Goal: Transaction & Acquisition: Purchase product/service

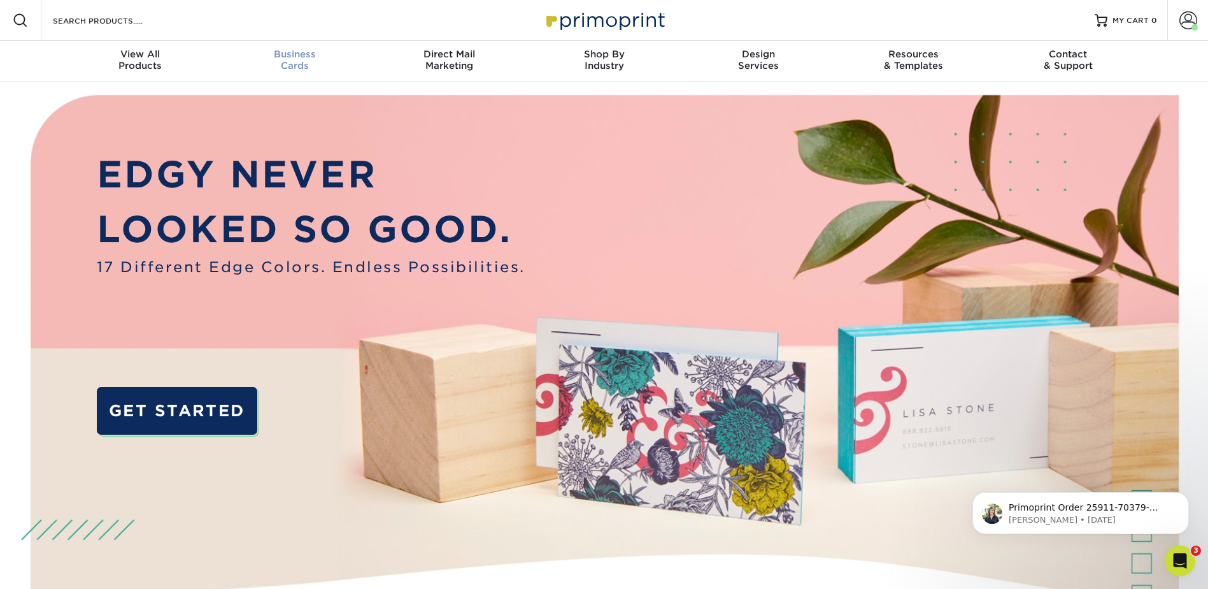
click at [290, 63] on div "Business Cards" at bounding box center [294, 59] width 155 height 23
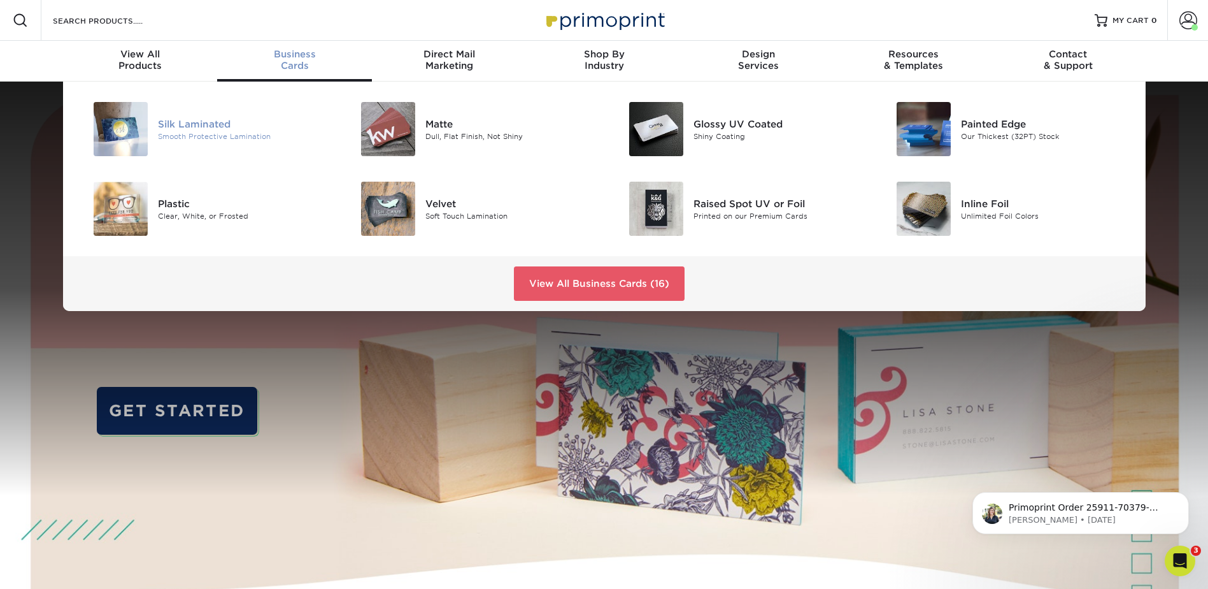
click at [194, 131] on div "Smooth Protective Lamination" at bounding box center [242, 136] width 169 height 11
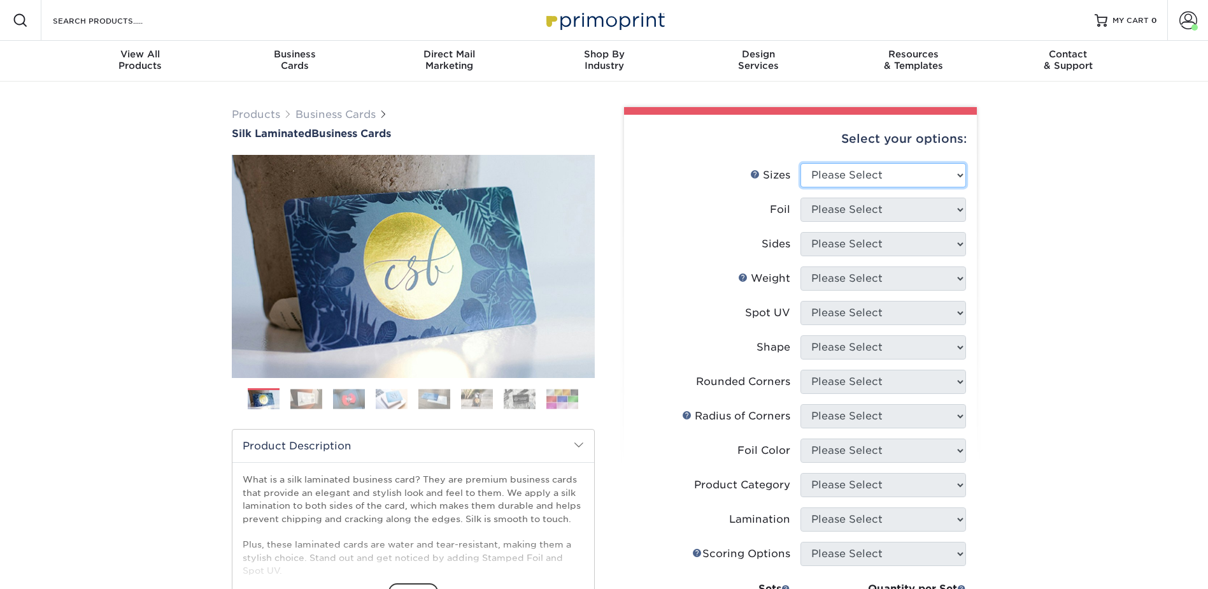
click at [849, 171] on select "Please Select 1.5" x 3.5" - Mini 1.75" x 3.5" - Mini 2" x 2" - Square 2" x 3" -…" at bounding box center [884, 175] width 166 height 24
select select "2.00x3.50"
click at [801, 163] on select "Please Select 1.5" x 3.5" - Mini 1.75" x 3.5" - Mini 2" x 2" - Square 2" x 3" -…" at bounding box center [884, 175] width 166 height 24
click at [859, 205] on select "Please Select Yes No" at bounding box center [884, 209] width 166 height 24
click at [801, 197] on select "Please Select Yes No" at bounding box center [884, 209] width 166 height 24
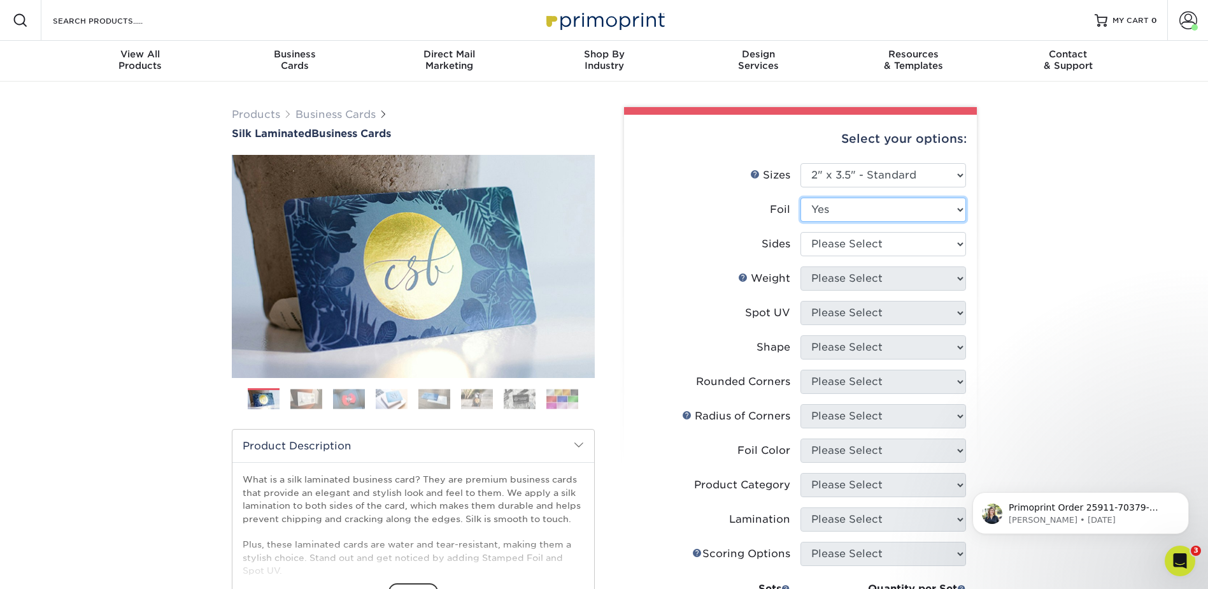
click at [844, 209] on select "Please Select Yes No" at bounding box center [884, 209] width 166 height 24
select select "0"
click at [801, 197] on select "Please Select Yes No" at bounding box center [884, 209] width 166 height 24
click at [852, 245] on select "Please Select Print Both Sides Print Front Only" at bounding box center [884, 244] width 166 height 24
select select "13abbda7-1d64-4f25-8bb2-c179b224825d"
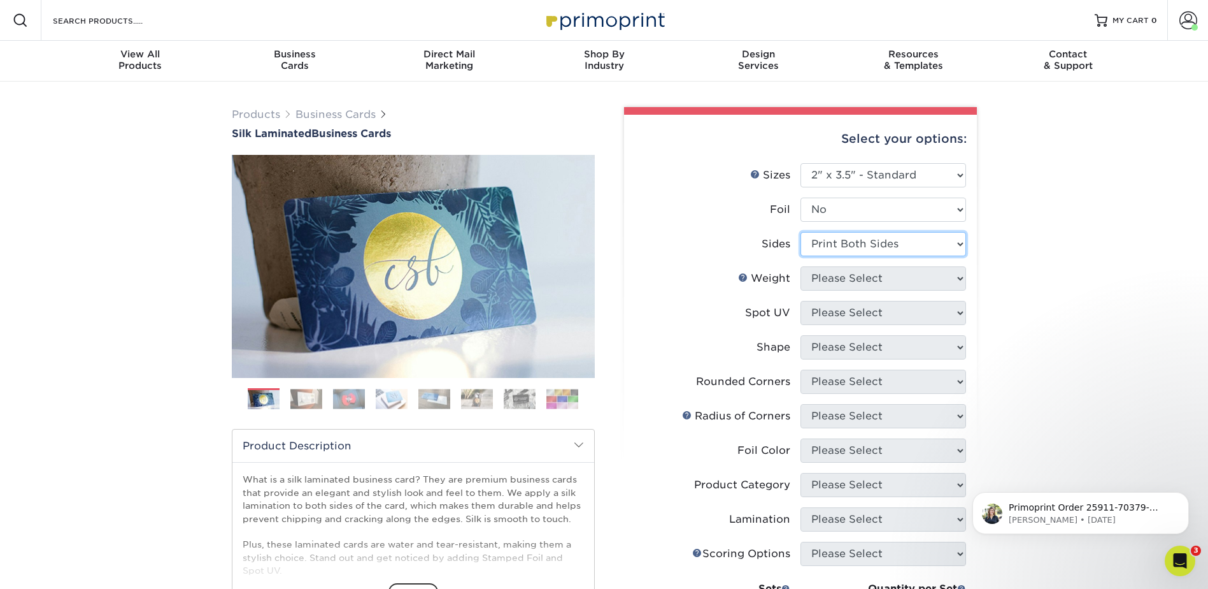
click at [801, 232] on select "Please Select Print Both Sides Print Front Only" at bounding box center [884, 244] width 166 height 24
click at [844, 275] on select "Please Select 16PT" at bounding box center [884, 278] width 166 height 24
select select "16PT"
click at [801, 266] on select "Please Select 16PT" at bounding box center [884, 278] width 166 height 24
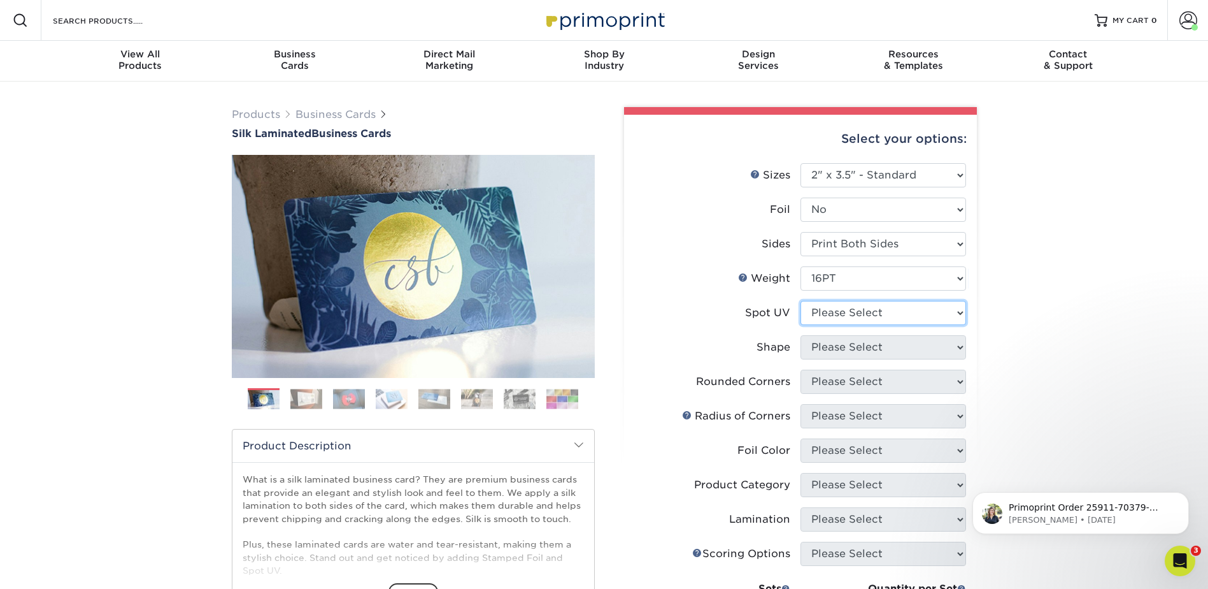
click at [853, 316] on select "Please Select No Spot UV Front and Back (Both Sides) Front Only Back Only" at bounding box center [884, 313] width 166 height 24
select select "3"
click at [801, 301] on select "Please Select No Spot UV Front and Back (Both Sides) Front Only Back Only" at bounding box center [884, 313] width 166 height 24
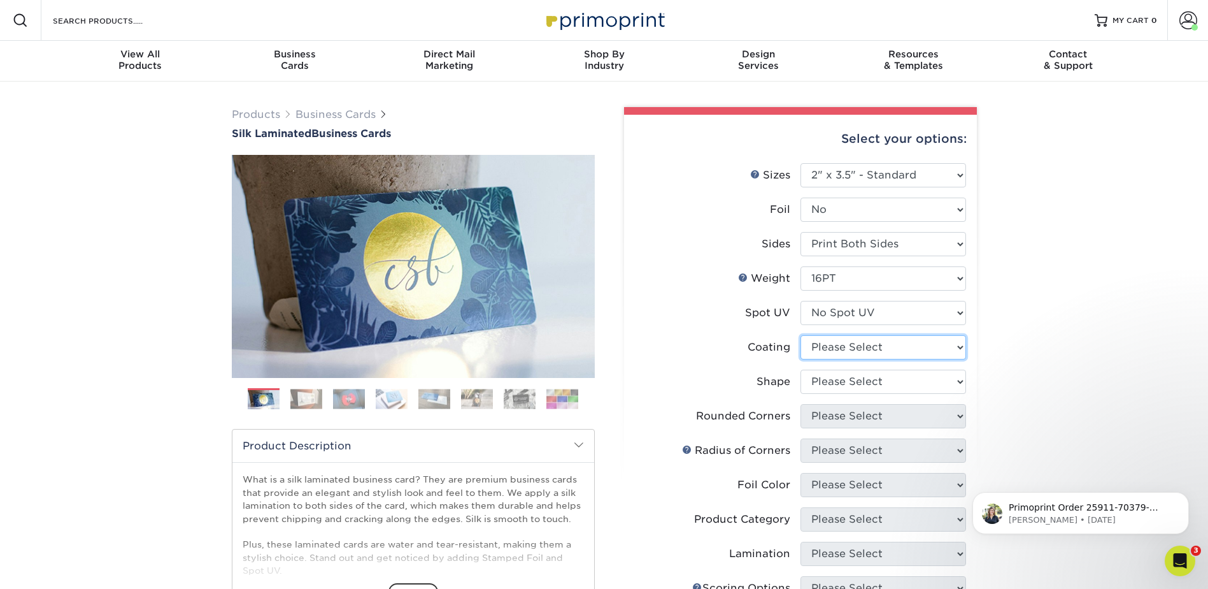
click at [863, 351] on select at bounding box center [884, 347] width 166 height 24
select select "3e7618de-abca-4bda-9f97-8b9129e913d8"
click at [801, 335] on select at bounding box center [884, 347] width 166 height 24
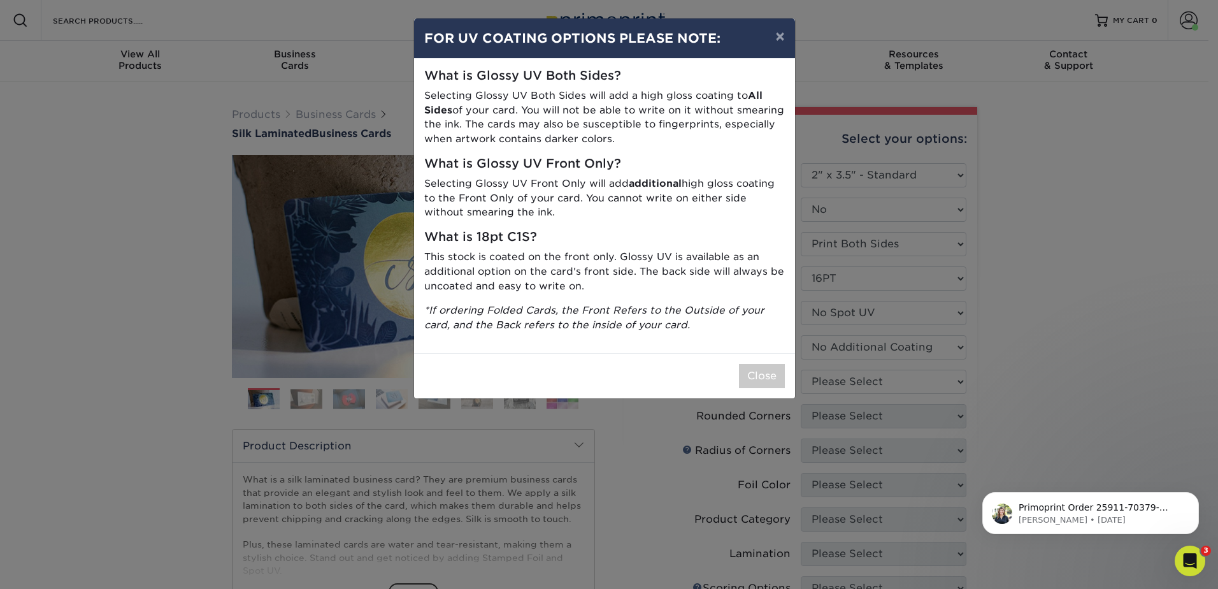
click at [863, 382] on div "× FOR UV COATING OPTIONS PLEASE NOTE: What is Glossy UV Both Sides? Selecting G…" at bounding box center [609, 294] width 1218 height 589
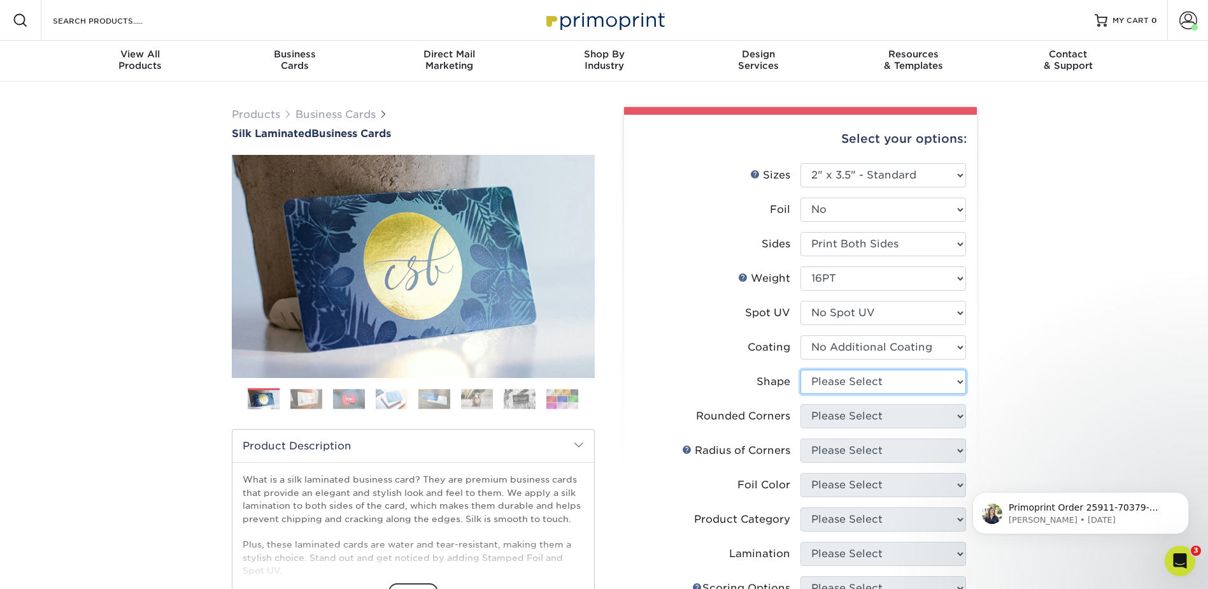
click at [860, 380] on select "Please Select Standard Oval" at bounding box center [884, 381] width 166 height 24
select select "standard"
click at [801, 369] on select "Please Select Standard Oval" at bounding box center [884, 381] width 166 height 24
click at [857, 415] on select "Please Select Yes - Round 2 Corners Yes - Round 4 Corners No" at bounding box center [884, 416] width 166 height 24
select select "0"
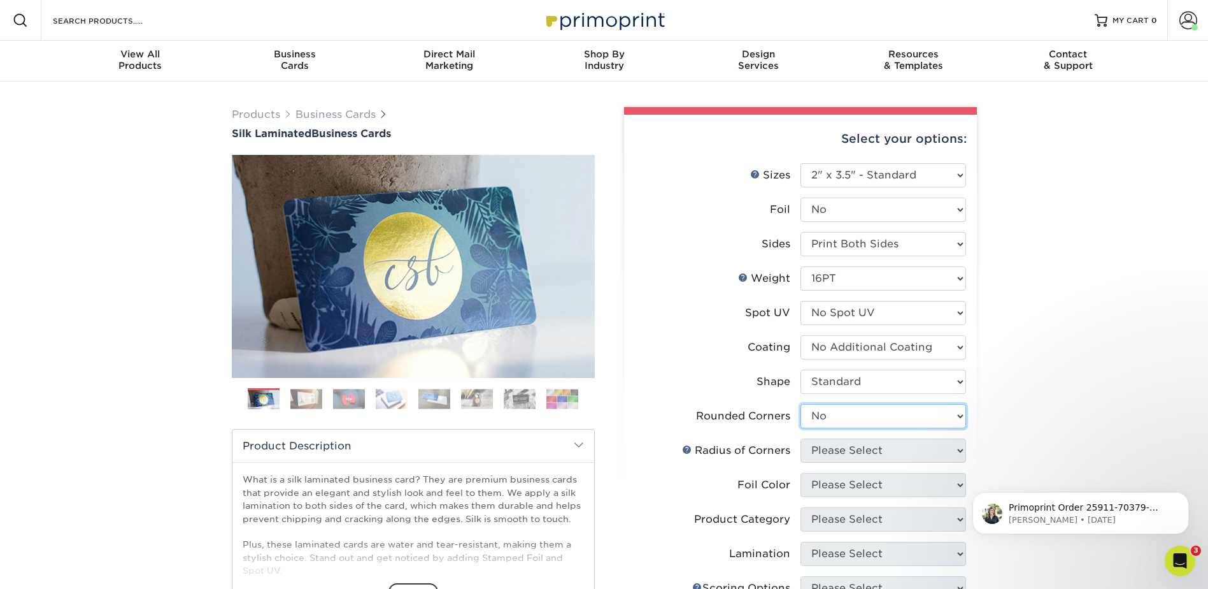
click at [801, 404] on select "Please Select Yes - Round 2 Corners Yes - Round 4 Corners No" at bounding box center [884, 416] width 166 height 24
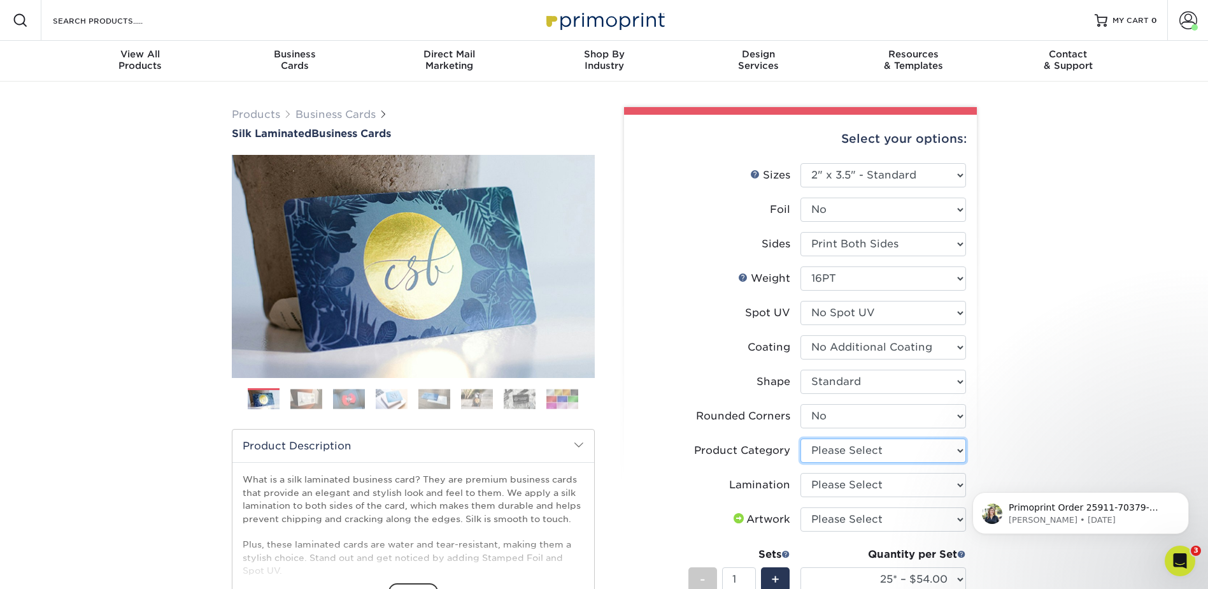
click at [880, 455] on select "Please Select Business Cards" at bounding box center [884, 450] width 166 height 24
select select "3b5148f1-0588-4f88-a218-97bcfdce65c1"
click at [801, 438] on select "Please Select Business Cards" at bounding box center [884, 450] width 166 height 24
click at [845, 488] on select "Please Select Silk" at bounding box center [884, 485] width 166 height 24
select select "ccacb42f-45f7-42d3-bbd3-7c8421cf37f0"
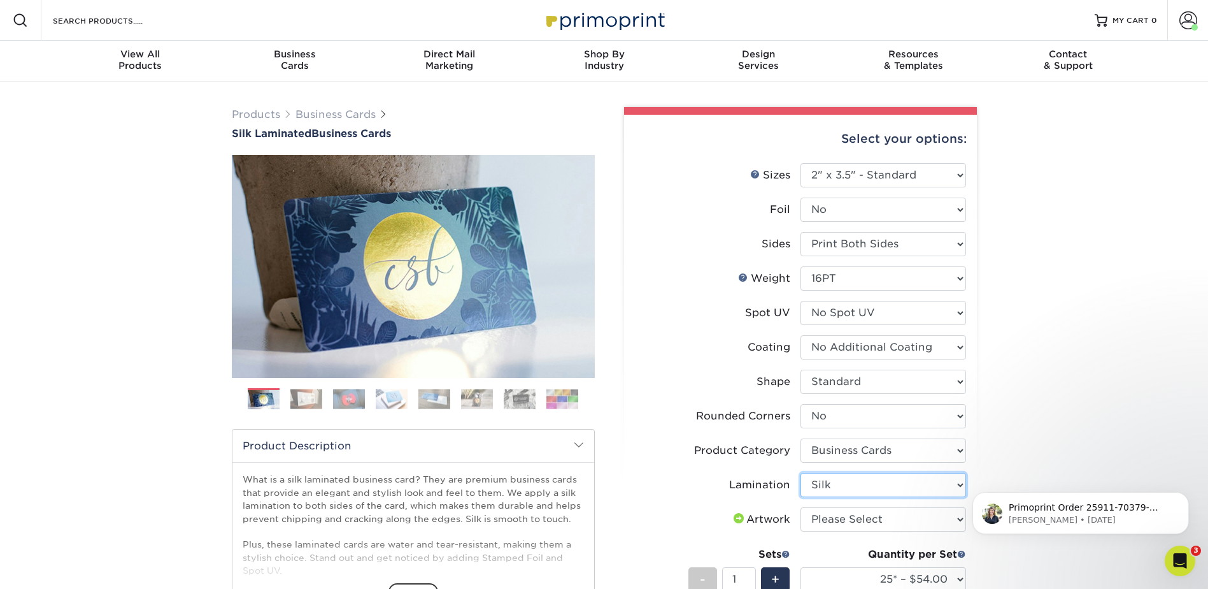
click at [801, 473] on select "Please Select Silk" at bounding box center [884, 485] width 166 height 24
click at [845, 522] on select "Please Select I will upload files I need a design - $100" at bounding box center [884, 519] width 166 height 24
select select "upload"
click at [801, 507] on select "Please Select I will upload files I need a design - $100" at bounding box center [884, 519] width 166 height 24
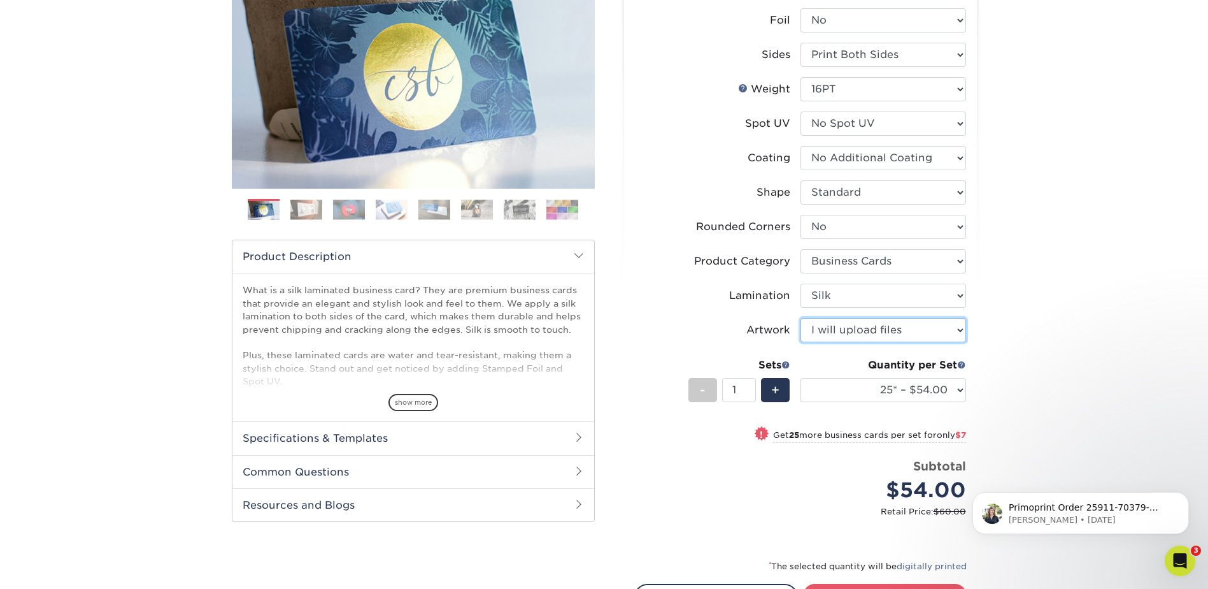
scroll to position [191, 0]
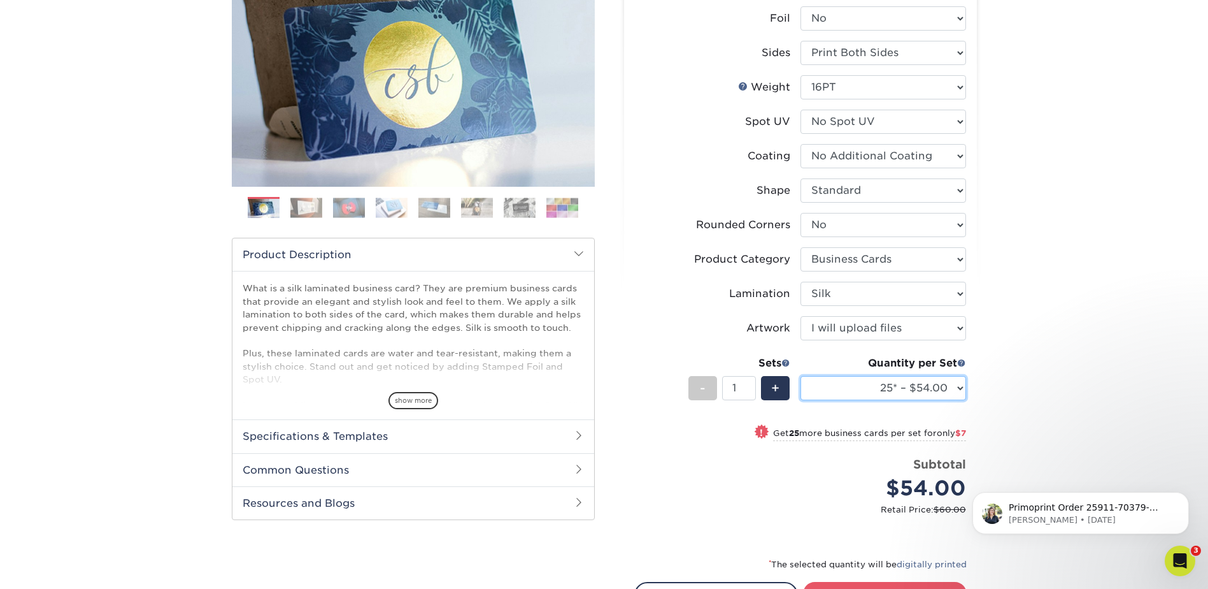
click at [872, 385] on select "25* – $54.00 50* – $61.00 75* – $68.00 100* – $75.00 250* – $82.00 500 – $86.00…" at bounding box center [884, 388] width 166 height 24
select select "100* – $75.00"
click at [801, 376] on select "25* – $54.00 50* – $61.00 75* – $68.00 100* – $75.00 250* – $82.00 500 – $86.00…" at bounding box center [884, 388] width 166 height 24
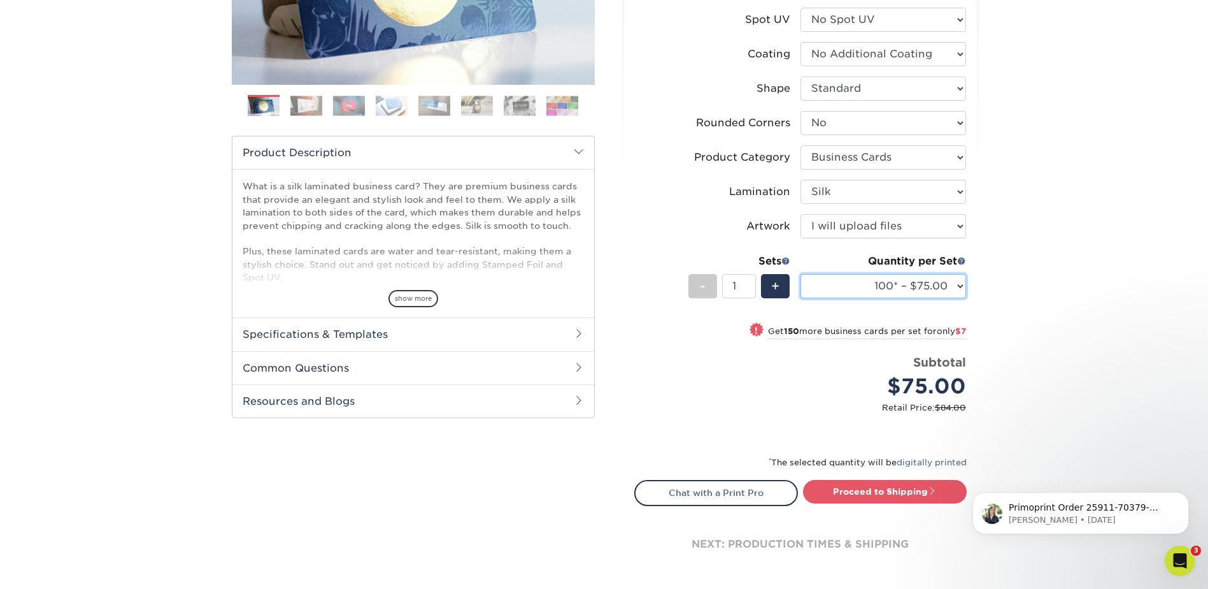
scroll to position [318, 0]
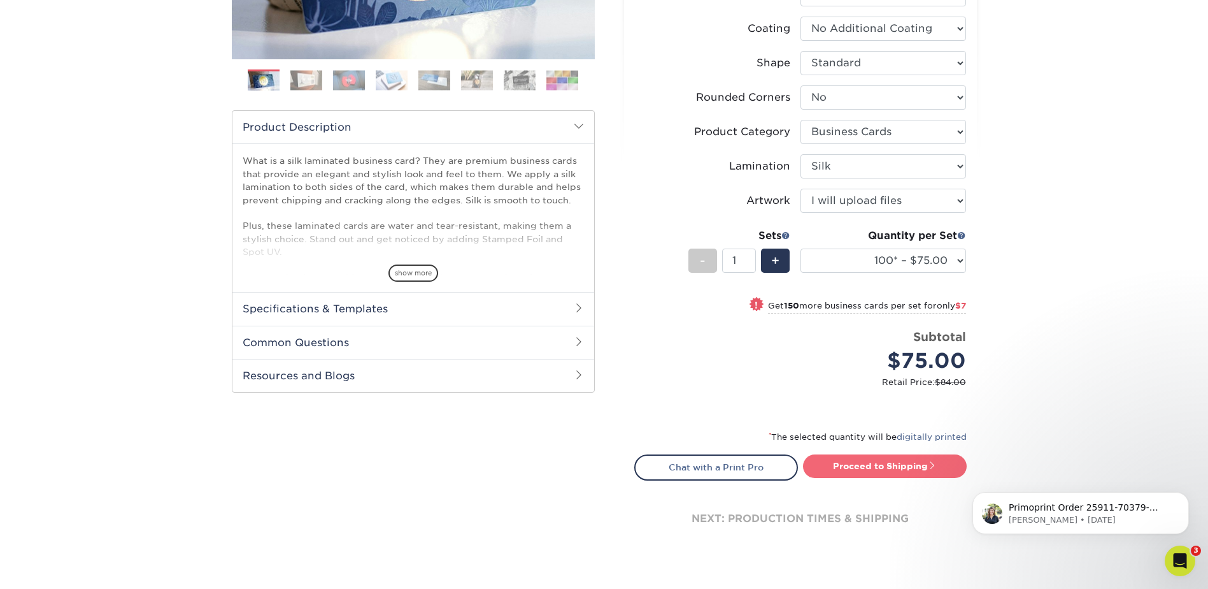
click at [890, 475] on link "Proceed to Shipping" at bounding box center [885, 465] width 164 height 23
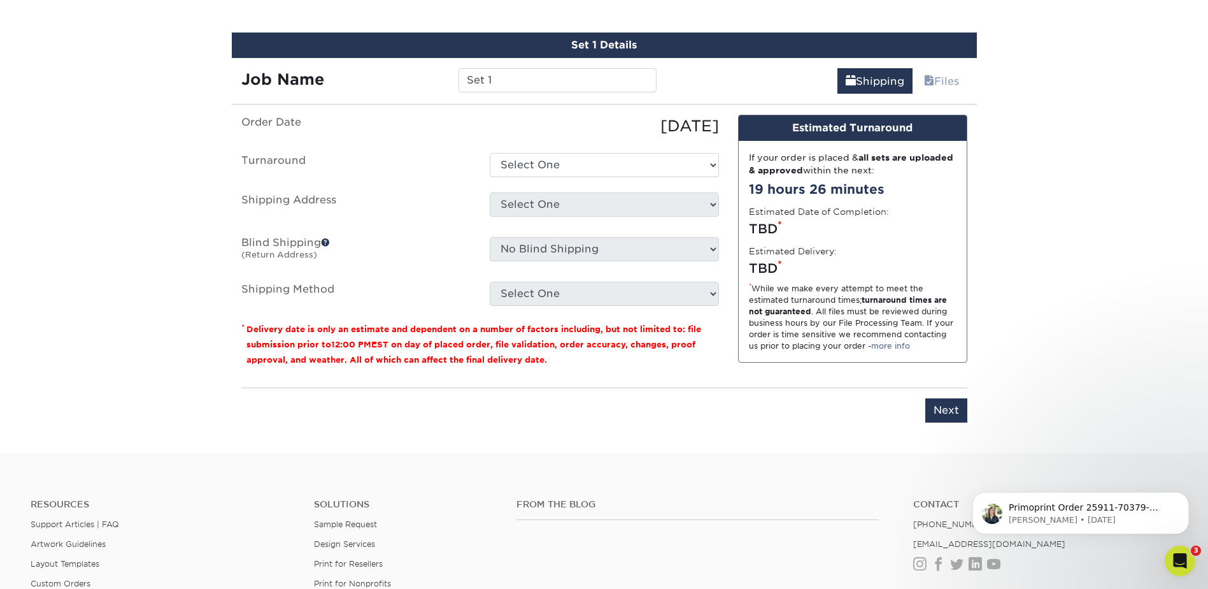
scroll to position [808, 0]
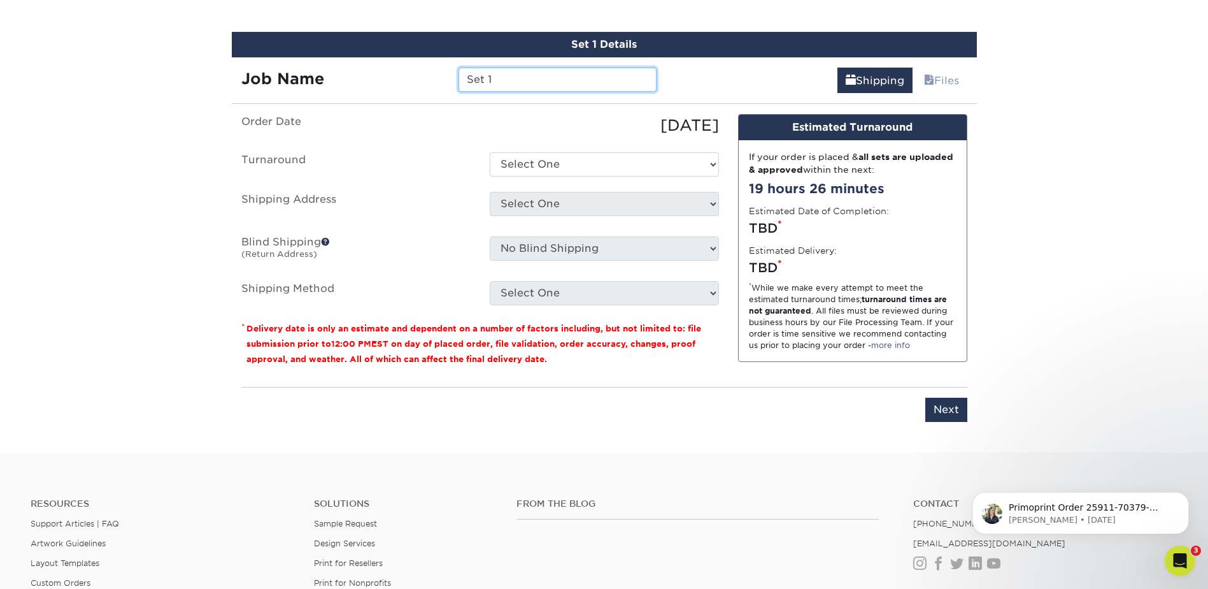
click at [508, 80] on input "Set 1" at bounding box center [558, 80] width 198 height 24
type input "TGutheri"
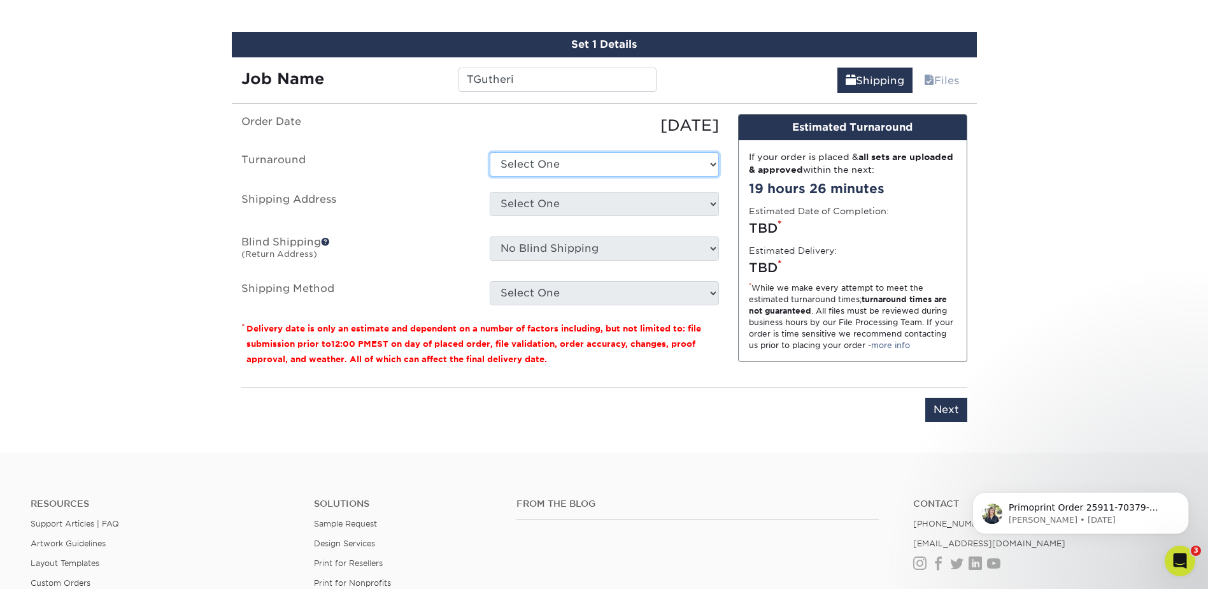
click at [567, 159] on select "Select One 2-4 Business Days 2 Day Next Business Day" at bounding box center [604, 164] width 229 height 24
select select "e8d6ad55-c448-4bce-ba25-c4c4dd4b9d0d"
click at [490, 152] on select "Select One 2-4 Business Days 2 Day Next Business Day" at bounding box center [604, 164] width 229 height 24
click at [535, 204] on select "Select One Adan Arreola Adolfo Ordonez Adolfo Ordonez Alfonso Toro Alicia Monta…" at bounding box center [604, 204] width 229 height 24
select select "274384"
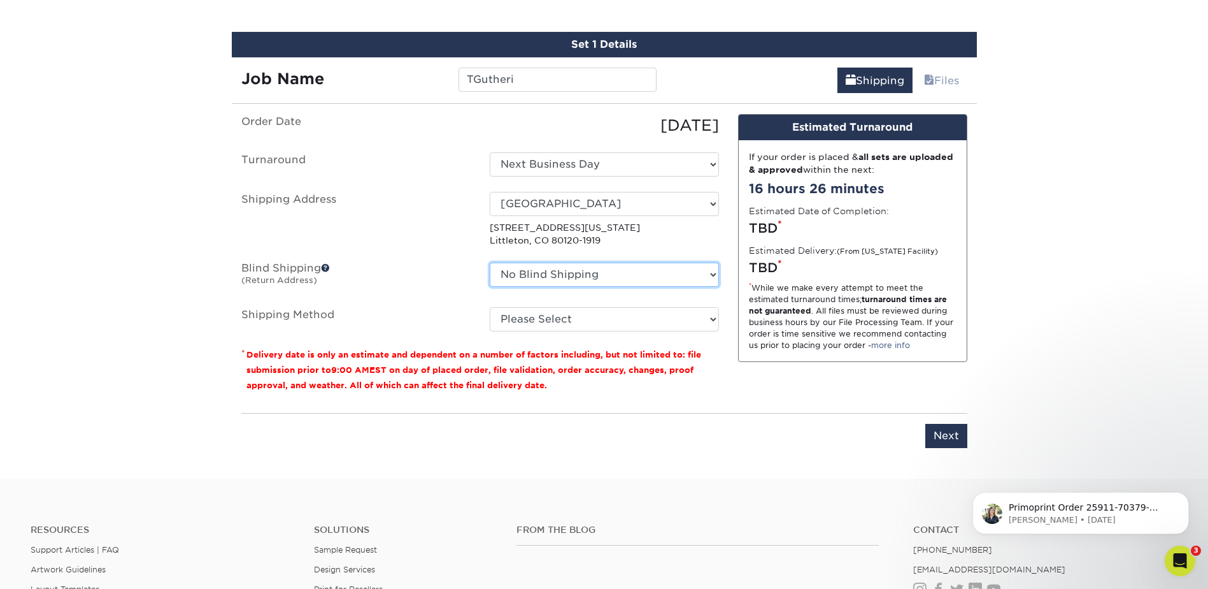
click at [551, 273] on select "No Blind Shipping Adan Arreola Adolfo Ordonez Adolfo Ordonez Alfonso Toro Alici…" at bounding box center [604, 274] width 229 height 24
select select "274384"
click at [490, 262] on select "No Blind Shipping Adan Arreola Adolfo Ordonez Adolfo Ordonez Alfonso Toro Alici…" at bounding box center [604, 274] width 229 height 24
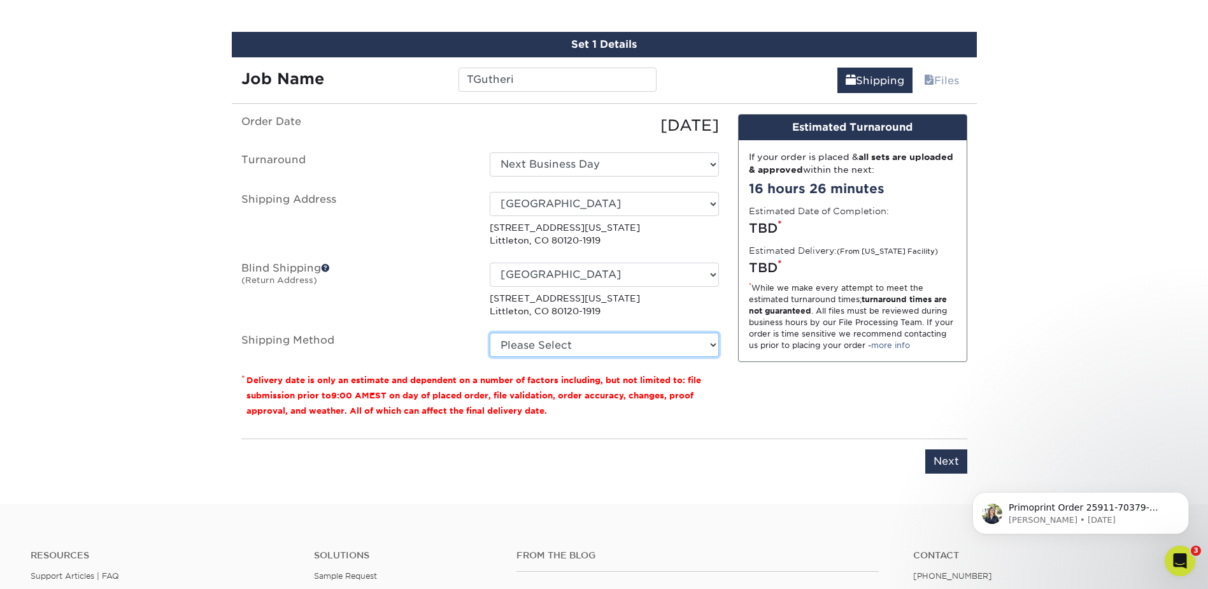
click at [532, 335] on select "Please Select Ground Shipping (+$7.84) 3 Day Shipping Service (+$15.34) 2 Day A…" at bounding box center [604, 345] width 229 height 24
select select "03"
click at [490, 333] on select "Please Select Ground Shipping (+$7.84) 3 Day Shipping Service (+$15.34) 2 Day A…" at bounding box center [604, 345] width 229 height 24
click at [452, 275] on label "Blind Shipping (Return Address)" at bounding box center [356, 289] width 248 height 55
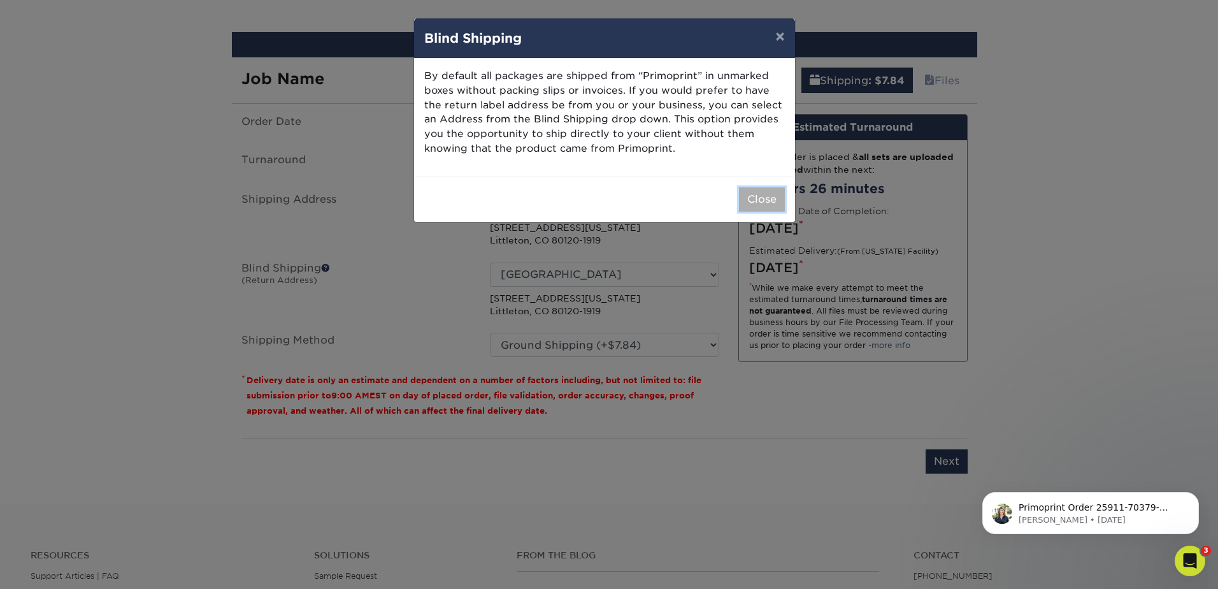
click at [757, 201] on button "Close" at bounding box center [762, 199] width 46 height 24
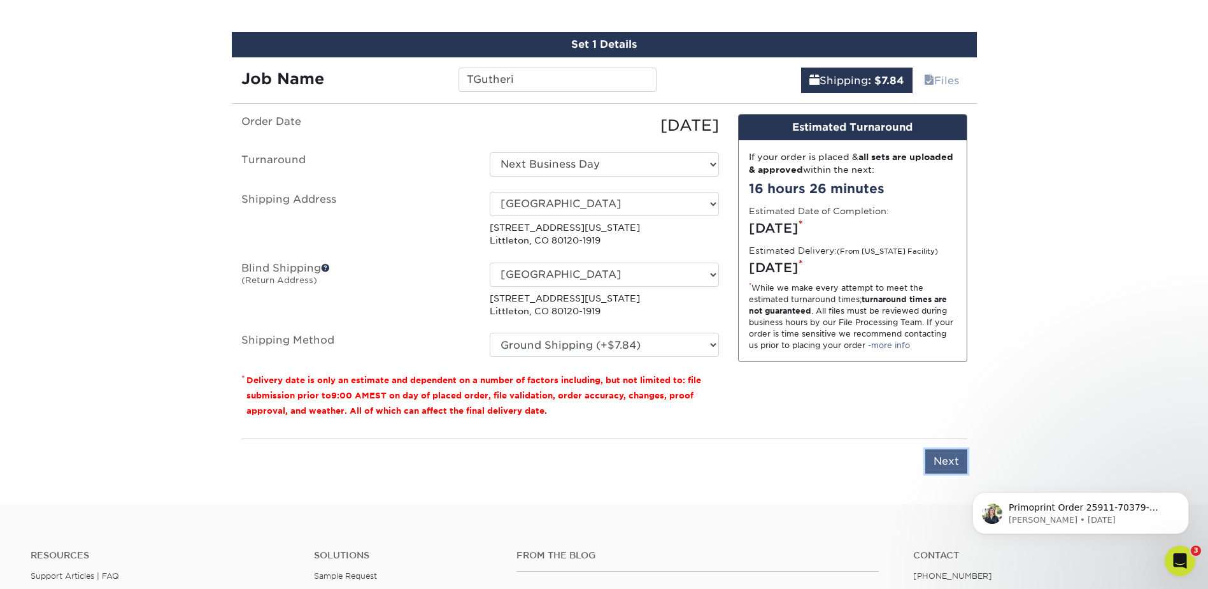
click at [947, 465] on input "Next" at bounding box center [947, 461] width 42 height 24
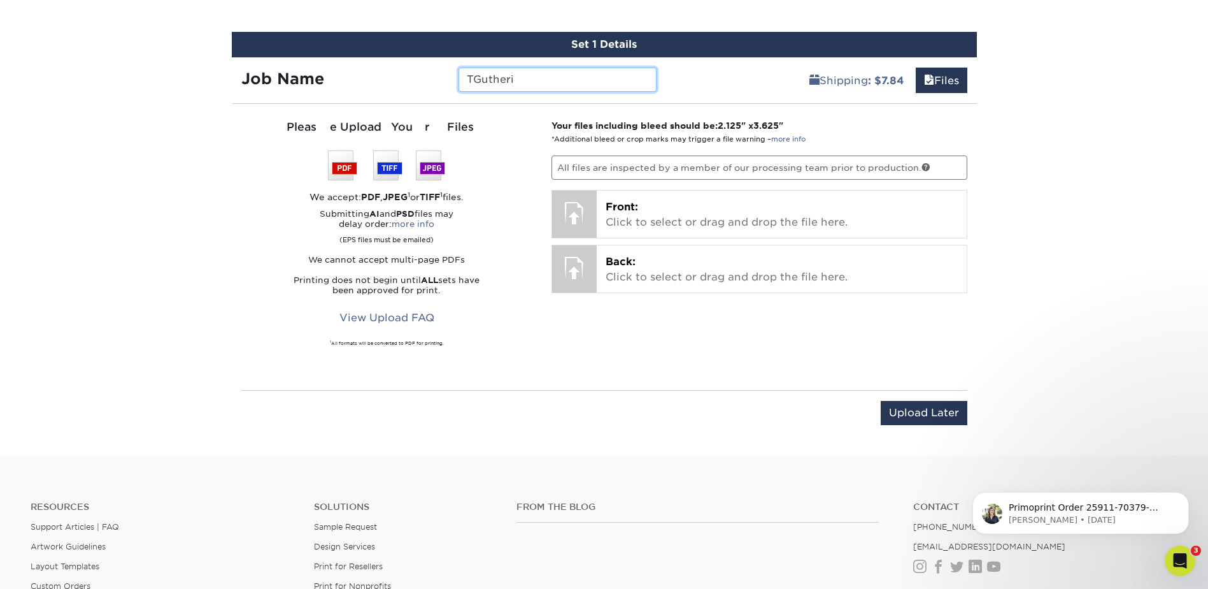
click at [526, 81] on input "TGutheri" at bounding box center [558, 80] width 198 height 24
type input "TGutherie"
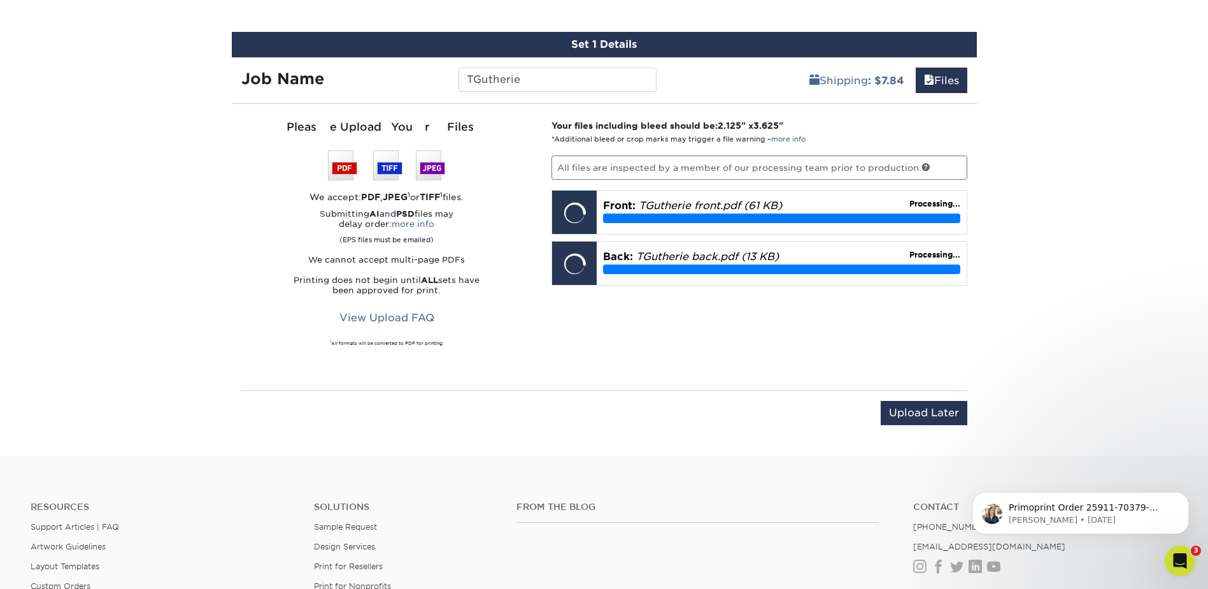
click at [569, 366] on div "Your files including bleed should be: 2.125 " x 3.625 " *Additional bleed or cr…" at bounding box center [759, 246] width 435 height 255
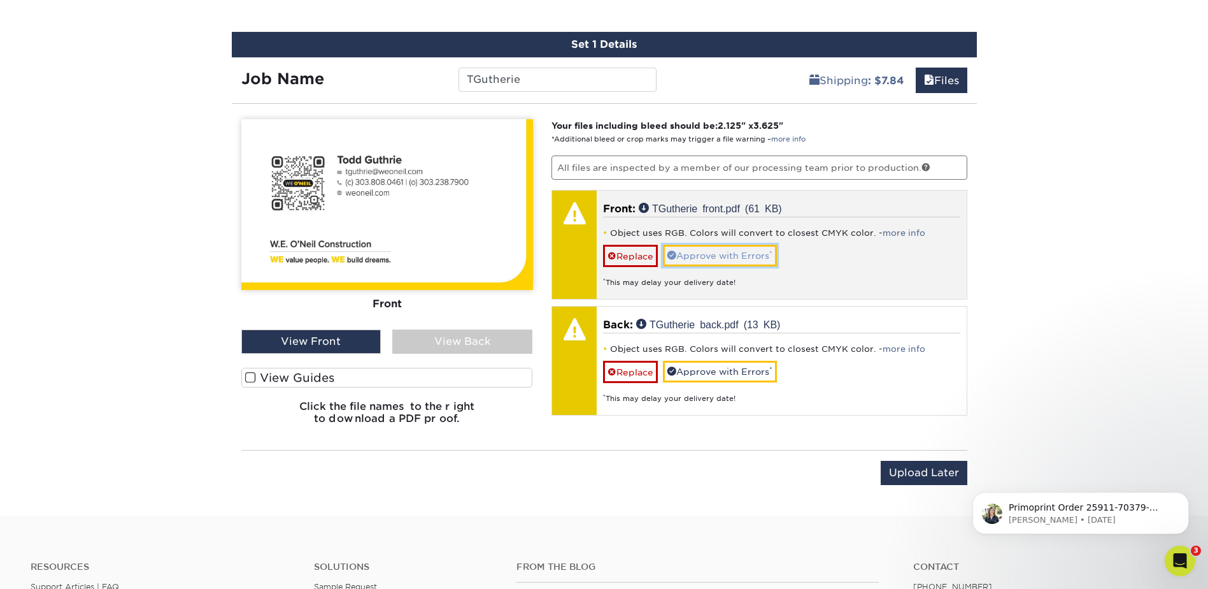
click at [687, 252] on link "Approve with Errors *" at bounding box center [720, 256] width 114 height 22
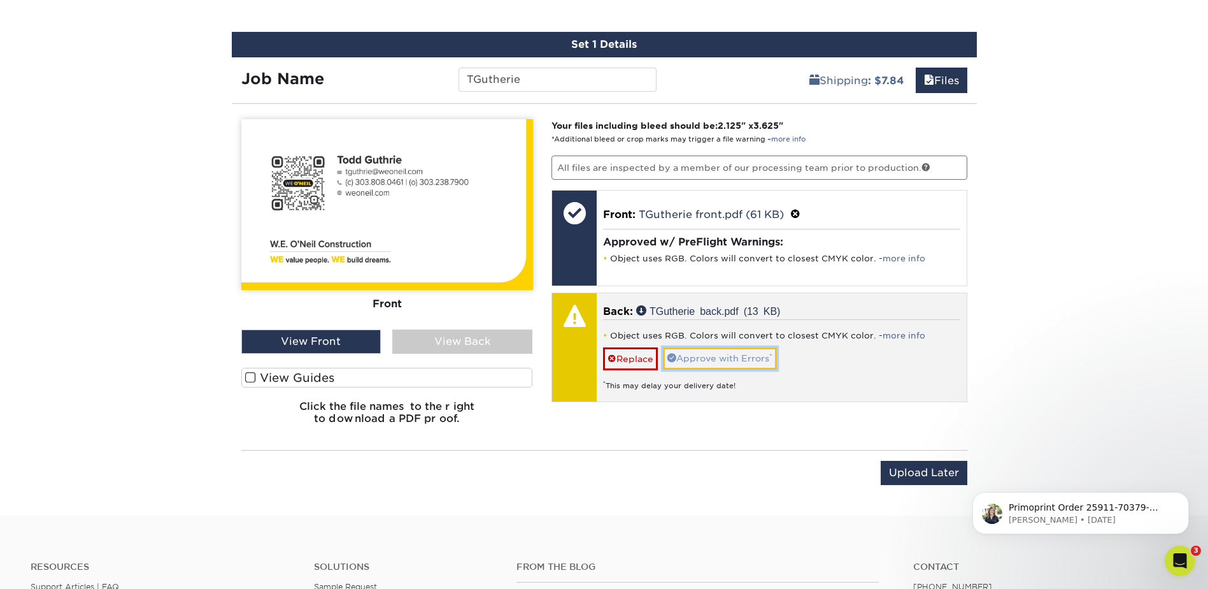
click at [716, 361] on link "Approve with Errors *" at bounding box center [720, 358] width 114 height 22
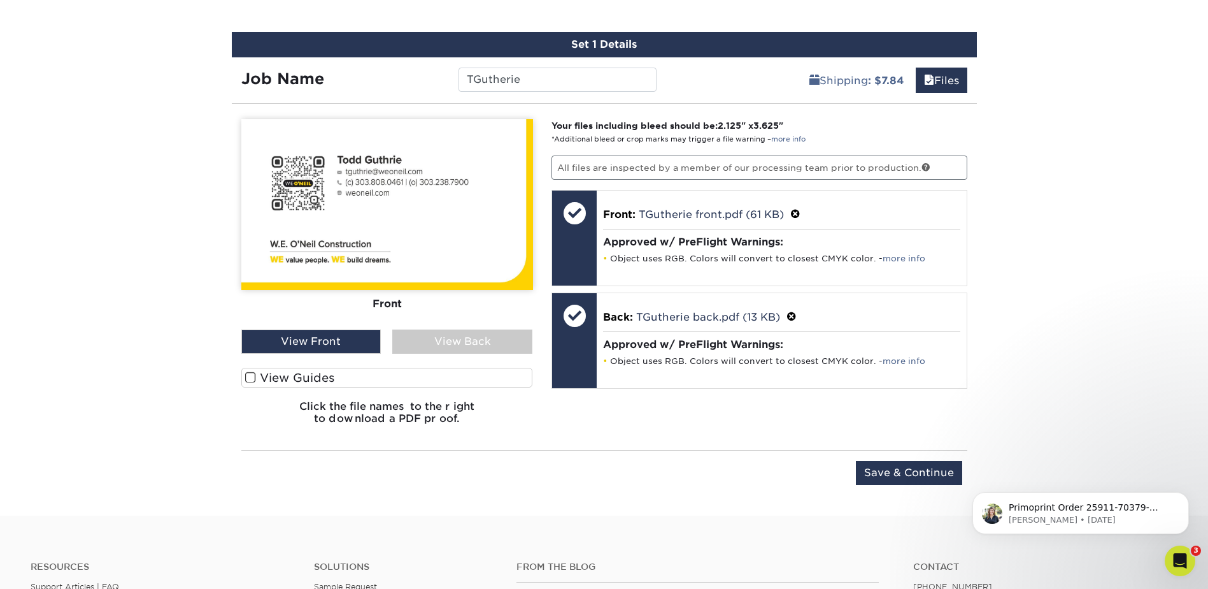
click at [472, 337] on div "View Back" at bounding box center [462, 341] width 140 height 24
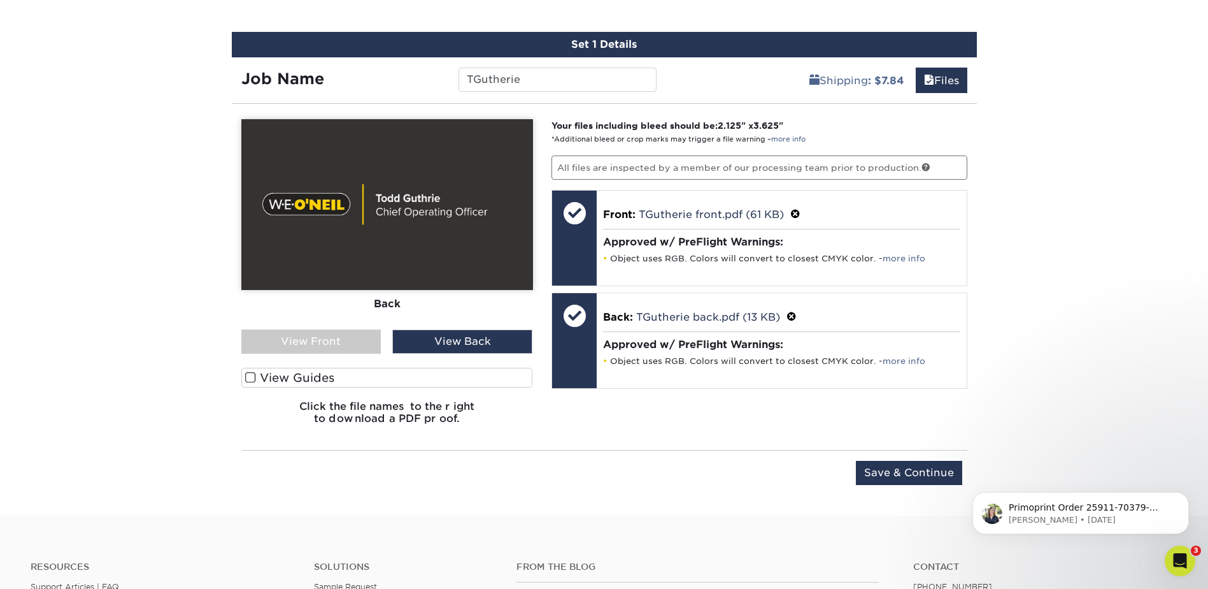
click at [338, 334] on div "View Front" at bounding box center [311, 341] width 140 height 24
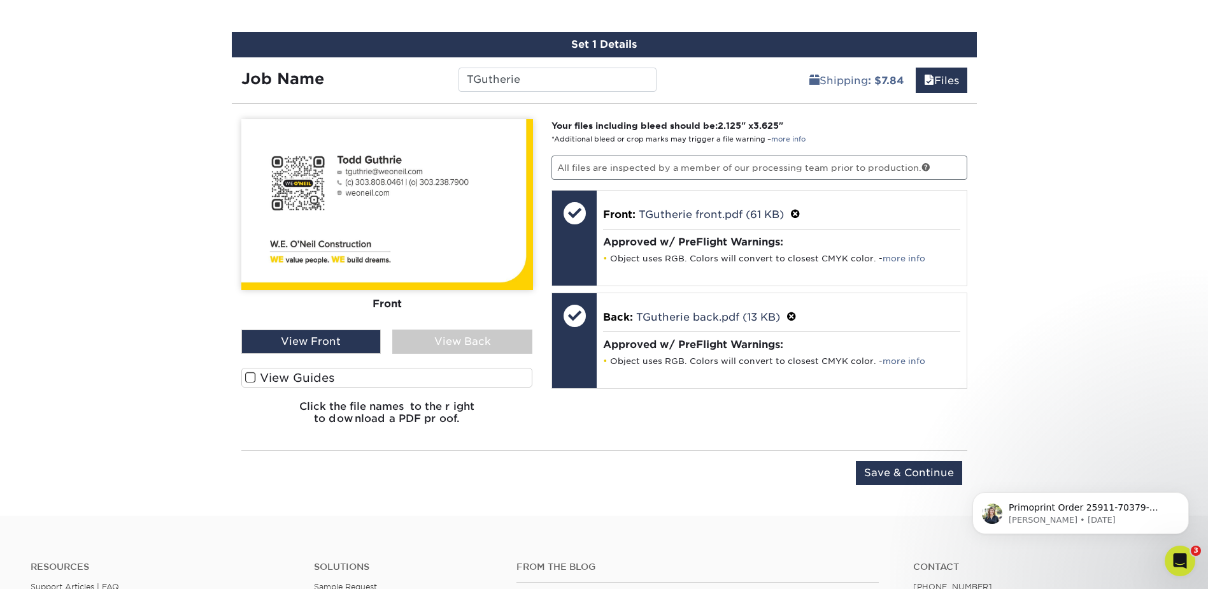
click at [436, 340] on div "View Back" at bounding box center [462, 341] width 140 height 24
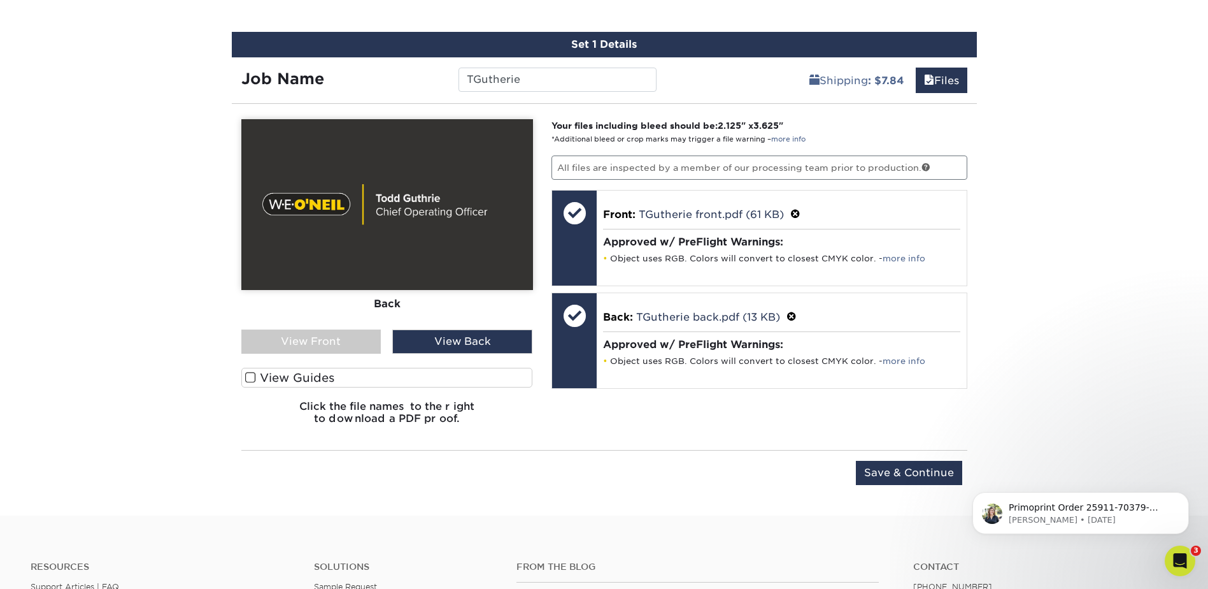
click at [351, 334] on div "View Front" at bounding box center [311, 341] width 140 height 24
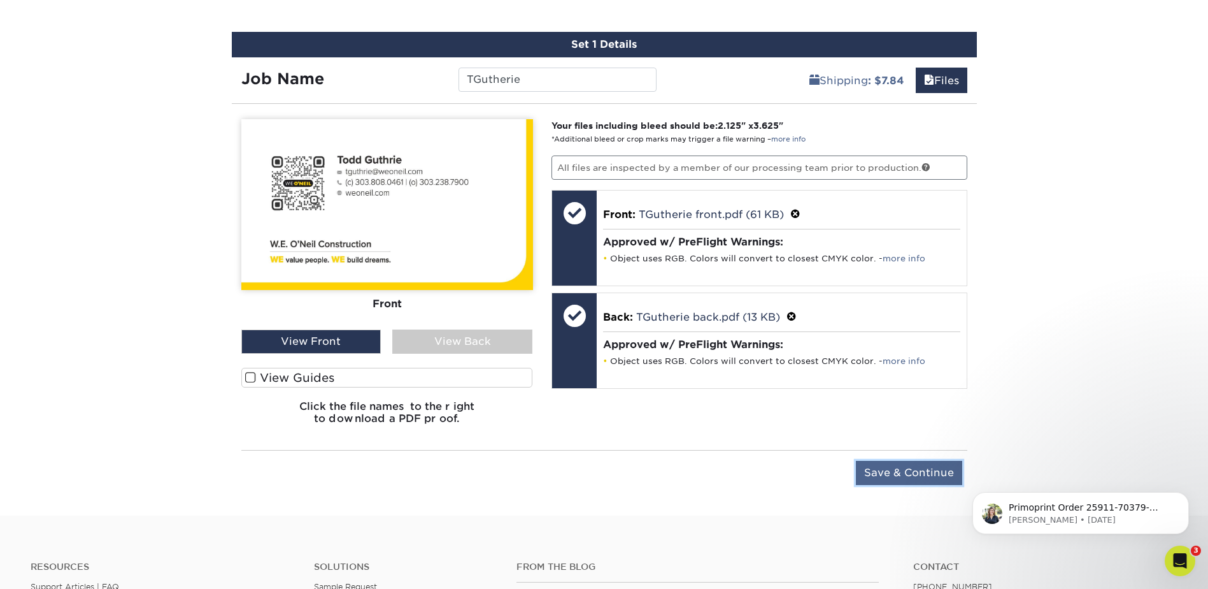
click at [881, 471] on input "Save & Continue" at bounding box center [909, 473] width 106 height 24
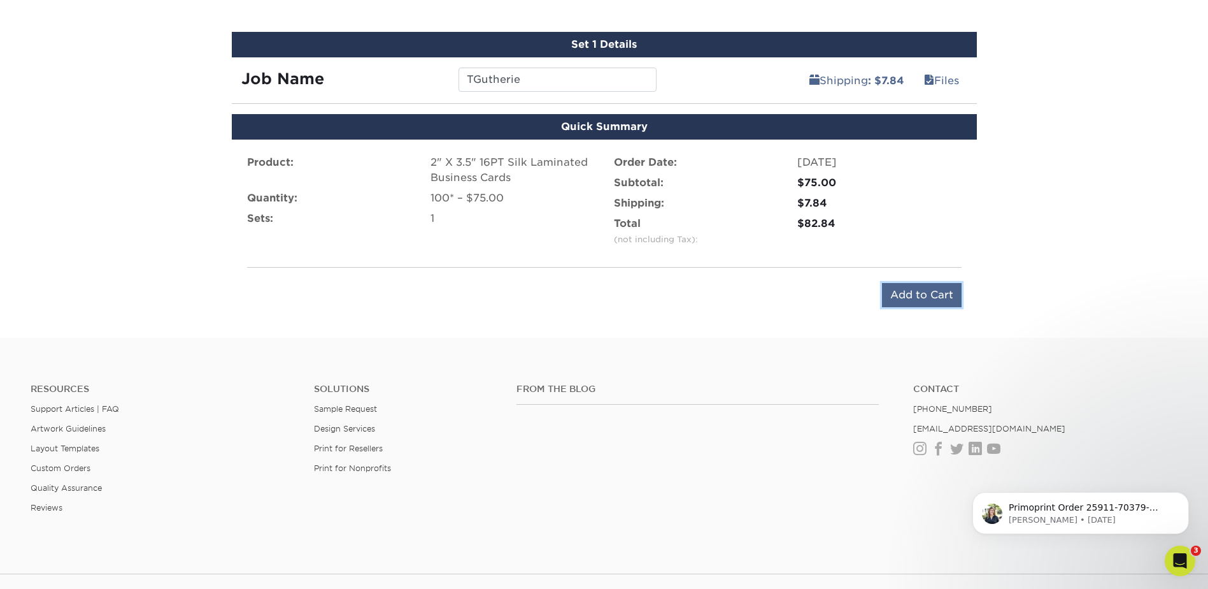
click at [906, 296] on input "Add to Cart" at bounding box center [922, 295] width 80 height 24
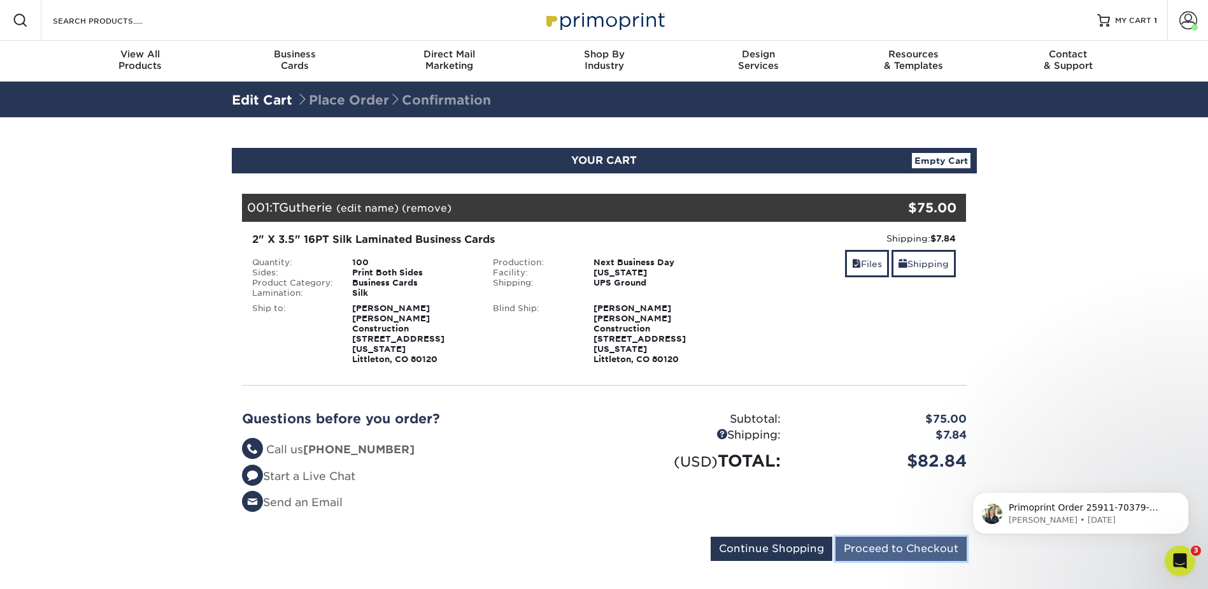
click at [879, 536] on input "Proceed to Checkout" at bounding box center [901, 548] width 131 height 24
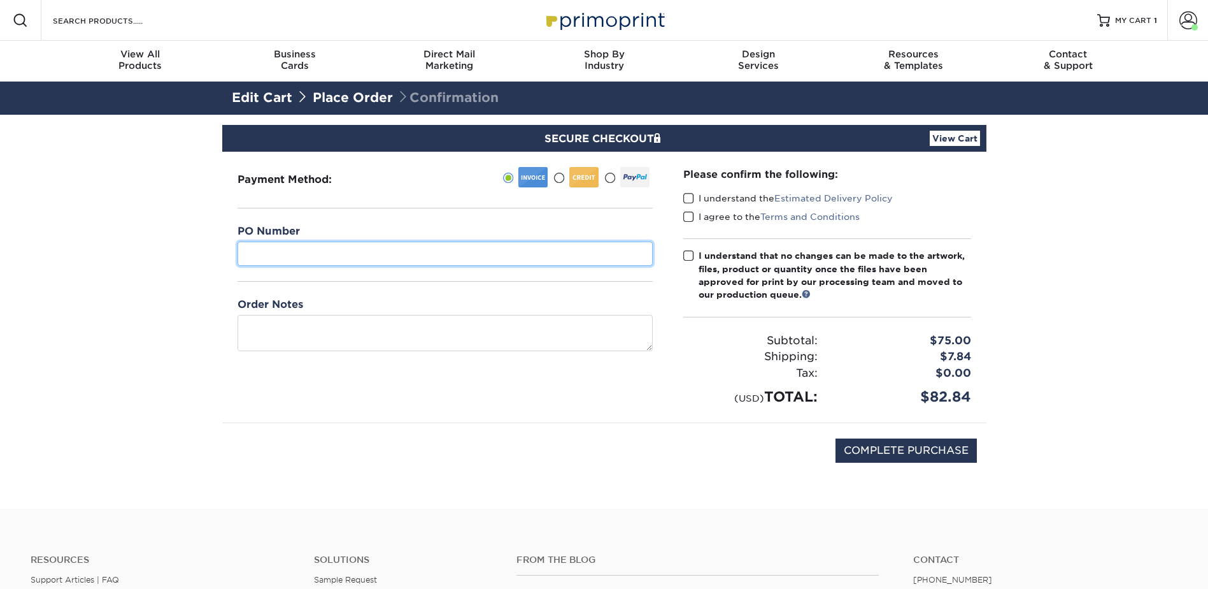
click at [331, 252] on input "text" at bounding box center [445, 253] width 415 height 24
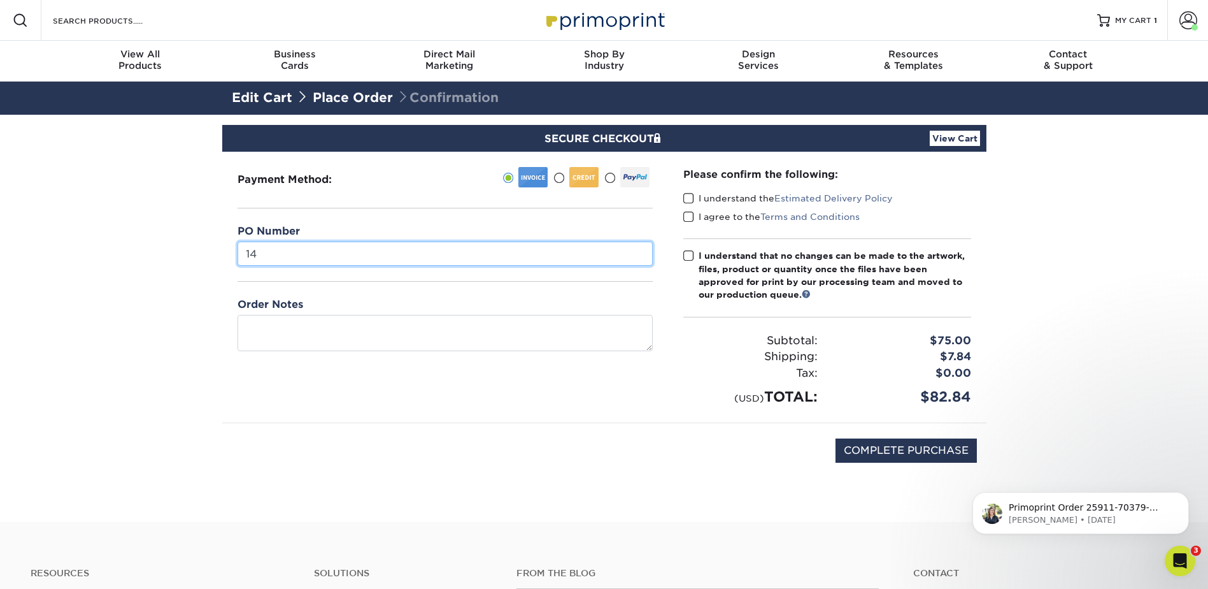
type input "14"
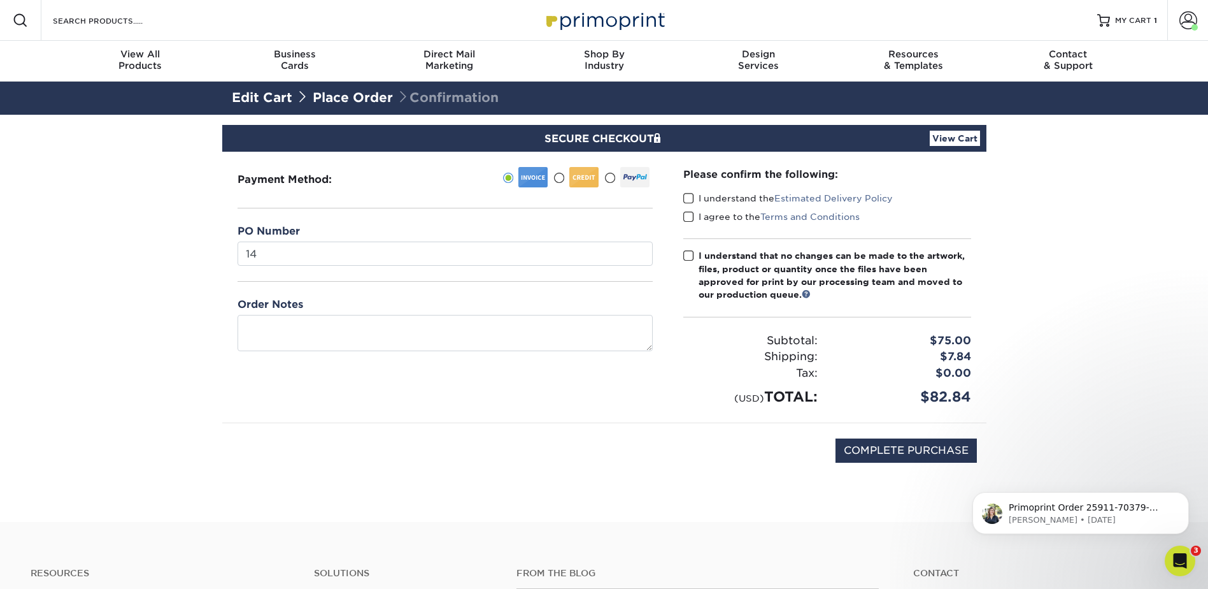
click at [688, 196] on span at bounding box center [688, 198] width 11 height 12
click at [0, 0] on input "I understand the Estimated Delivery Policy" at bounding box center [0, 0] width 0 height 0
click at [692, 217] on span at bounding box center [688, 217] width 11 height 12
click at [0, 0] on input "I agree to the Terms and Conditions" at bounding box center [0, 0] width 0 height 0
click at [690, 254] on span at bounding box center [688, 256] width 11 height 12
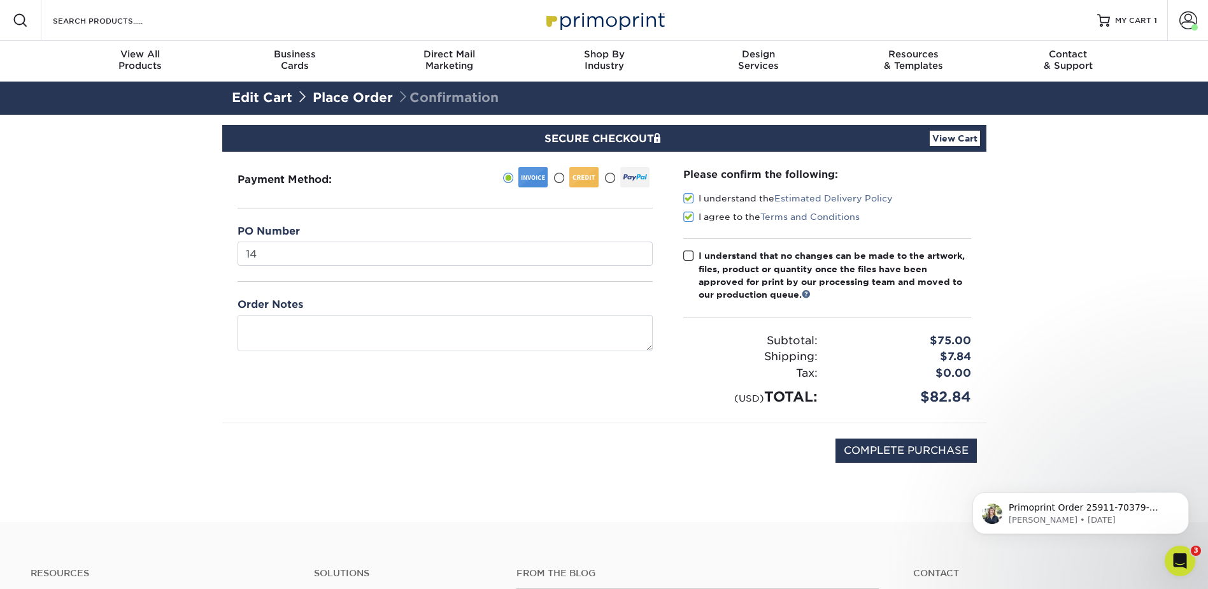
click at [0, 0] on input "I understand that no changes can be made to the artwork, files, product or quan…" at bounding box center [0, 0] width 0 height 0
click at [667, 434] on div "COMPLETE PURCHASE" at bounding box center [604, 457] width 745 height 68
click at [892, 455] on input "COMPLETE PURCHASE" at bounding box center [906, 450] width 141 height 24
type input "PROCESSING, PLEASE WAIT..."
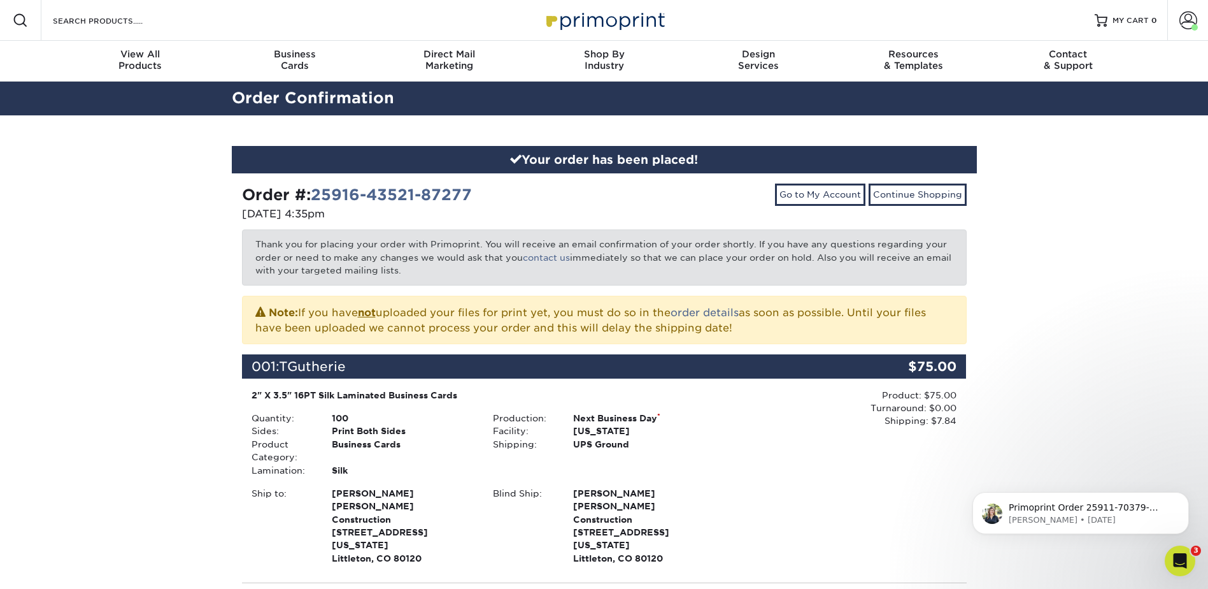
click at [138, 234] on div "Your order has been placed! Order #: 25916-43521-87277 [DATE] 4:35pm Go to My A…" at bounding box center [604, 510] width 1208 height 791
click at [1143, 506] on p "Primoprint Order 25911-70379-87277 Our Quality Assurance Department has determi…" at bounding box center [1091, 507] width 164 height 13
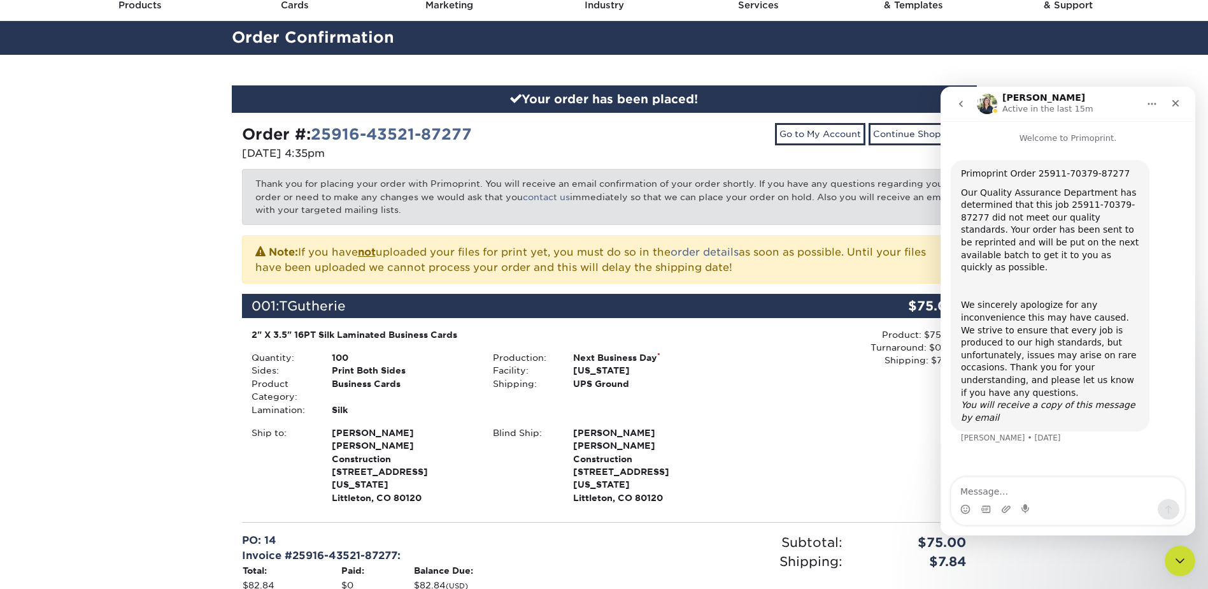
scroll to position [64, 0]
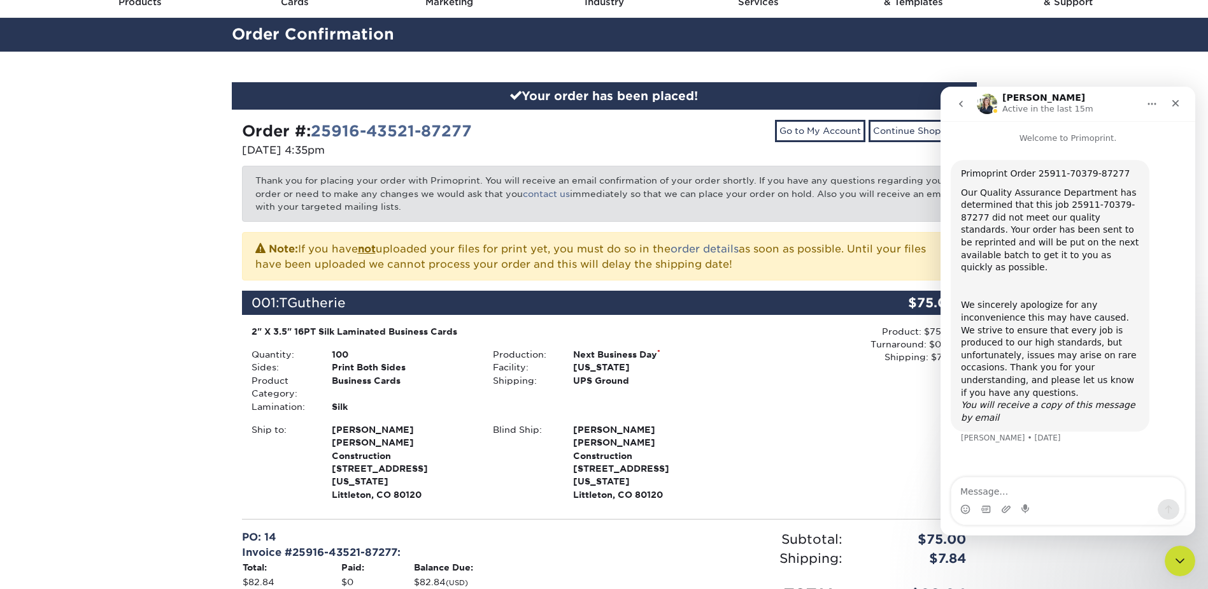
click at [1042, 173] on div "Primoprint Order 25911-70379-87277" at bounding box center [1050, 174] width 178 height 13
drag, startPoint x: 1042, startPoint y: 173, endPoint x: 1108, endPoint y: 174, distance: 66.3
click at [1108, 174] on div "Primoprint Order 25911-70379-87277" at bounding box center [1050, 174] width 178 height 13
copy div "25911-70379-87277"
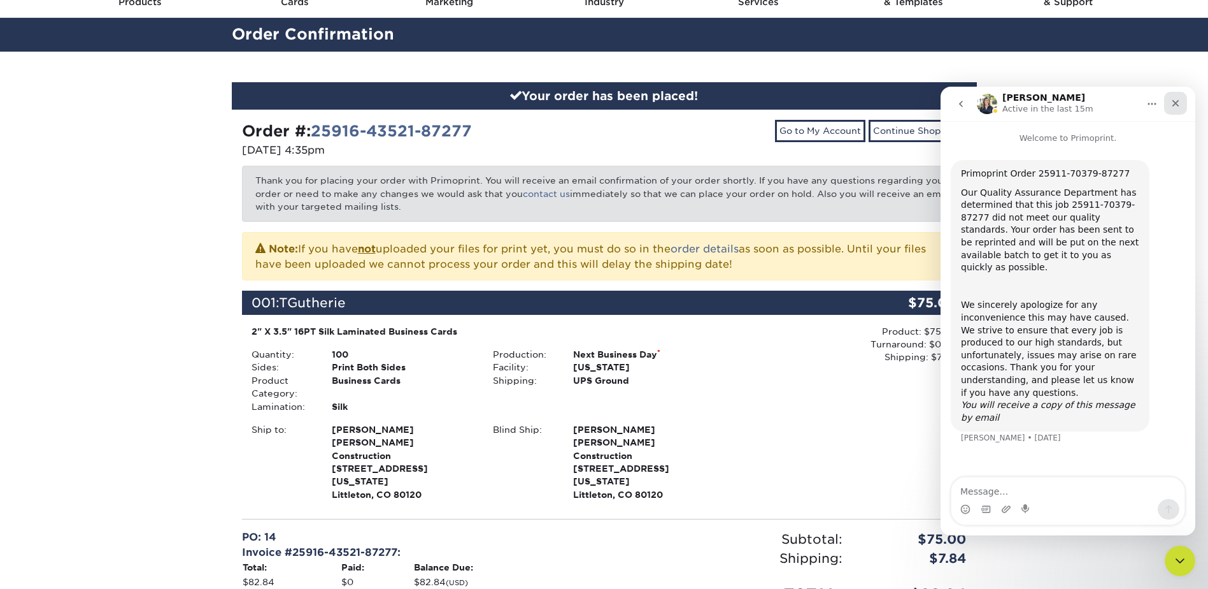
click at [1174, 102] on icon "Close" at bounding box center [1176, 103] width 7 height 7
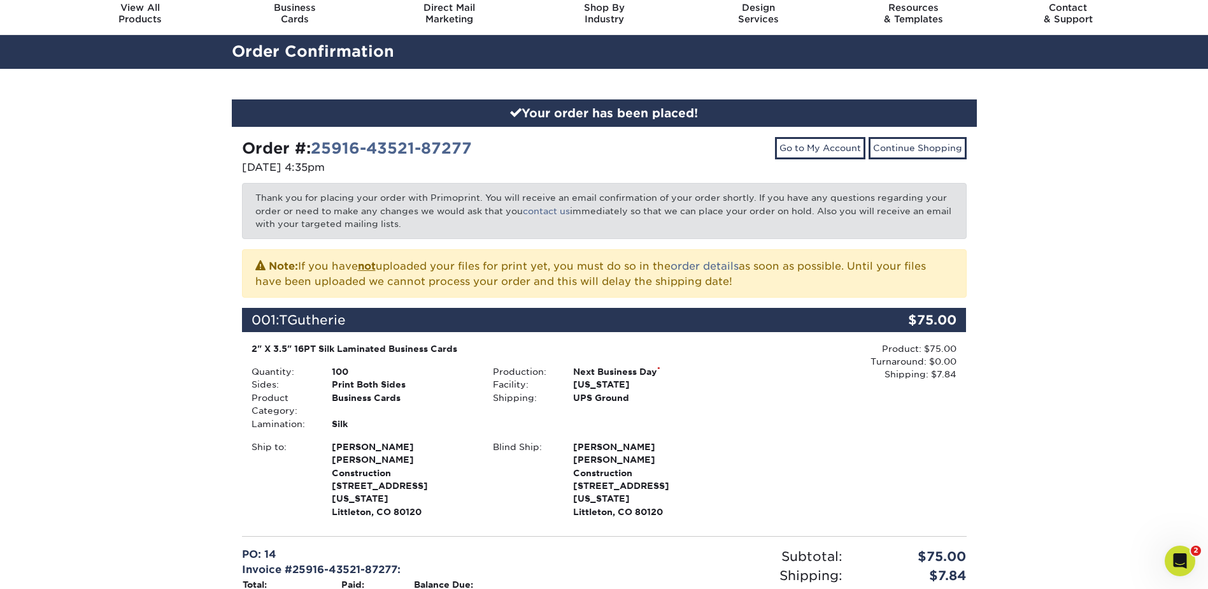
scroll to position [0, 0]
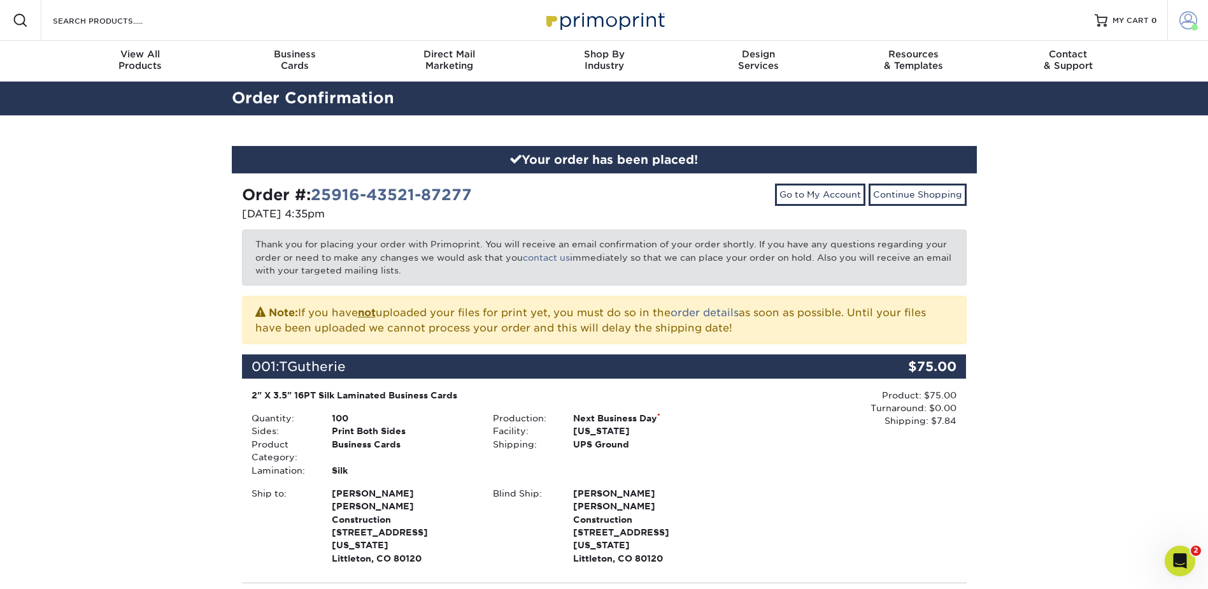
click at [1182, 20] on span at bounding box center [1189, 20] width 18 height 18
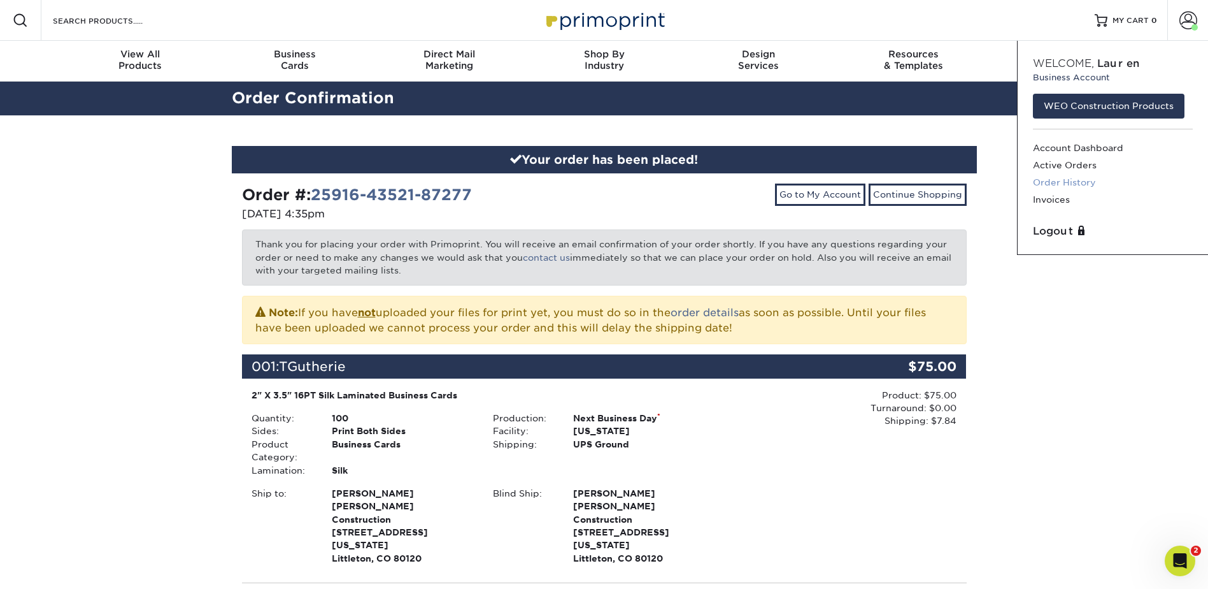
click at [1076, 182] on link "Order History" at bounding box center [1113, 182] width 160 height 17
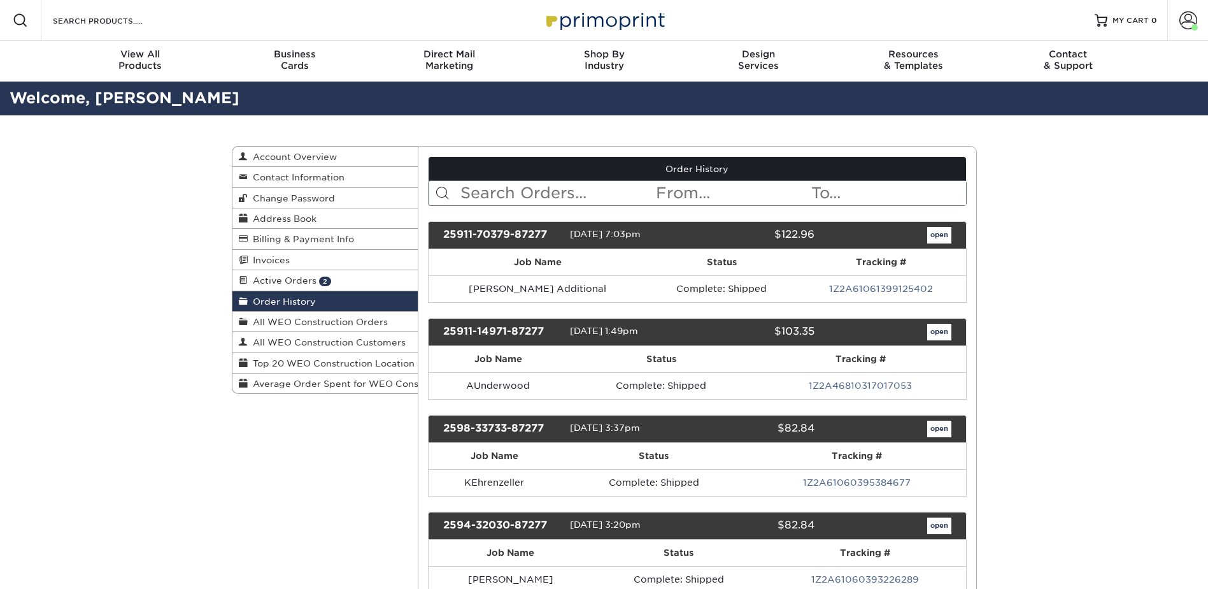
click at [501, 196] on input "text" at bounding box center [557, 193] width 196 height 24
paste input "25911-70379-87277"
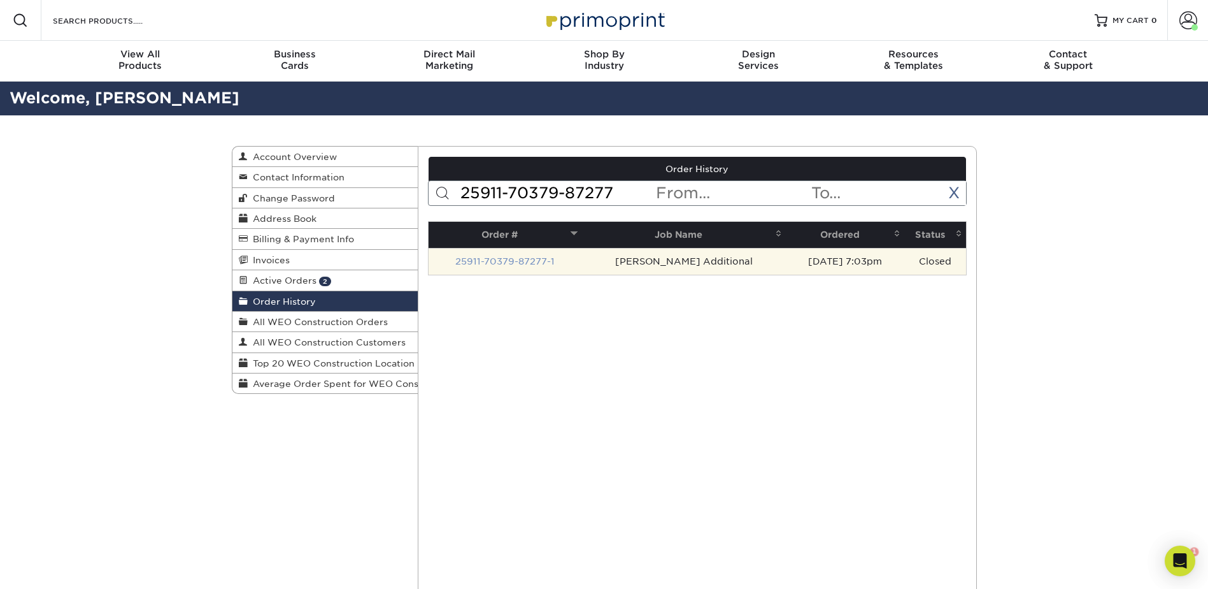
type input "25911-70379-87277"
click at [515, 259] on link "25911-70379-87277-1" at bounding box center [504, 261] width 99 height 10
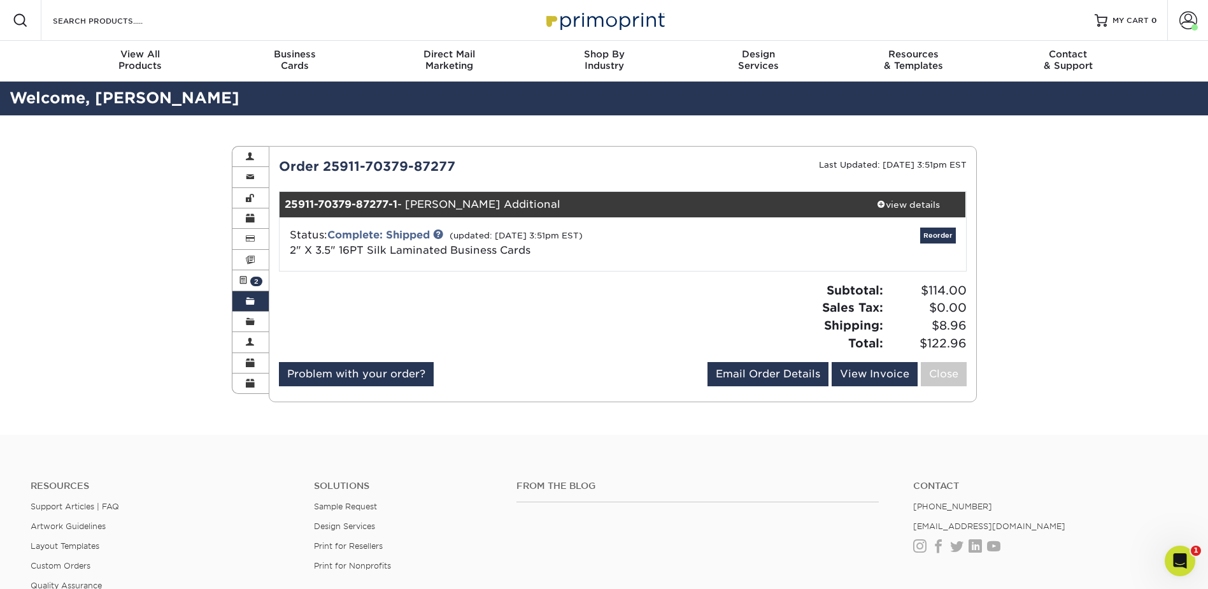
click at [604, 251] on div "Status: Complete: Shipped (updated: [DATE] 3:51pm EST) 2" X 3.5" 16PT Silk Lami…" at bounding box center [508, 242] width 457 height 31
click at [896, 197] on link "view details" at bounding box center [909, 204] width 115 height 25
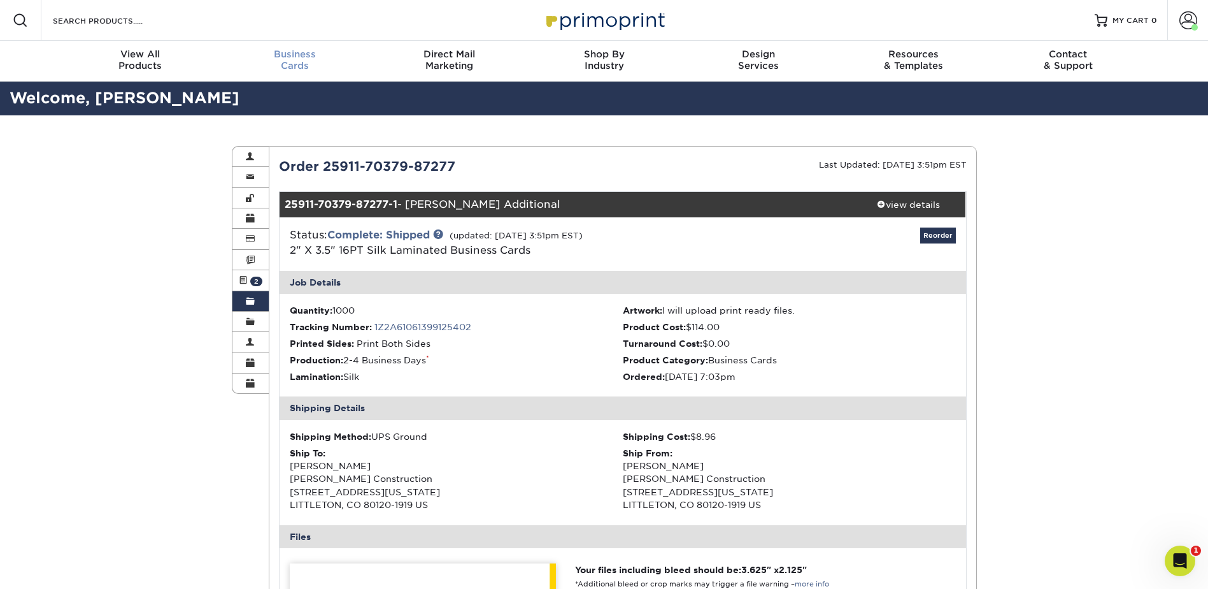
click at [280, 58] on span "Business" at bounding box center [294, 53] width 155 height 11
